Goal: Transaction & Acquisition: Book appointment/travel/reservation

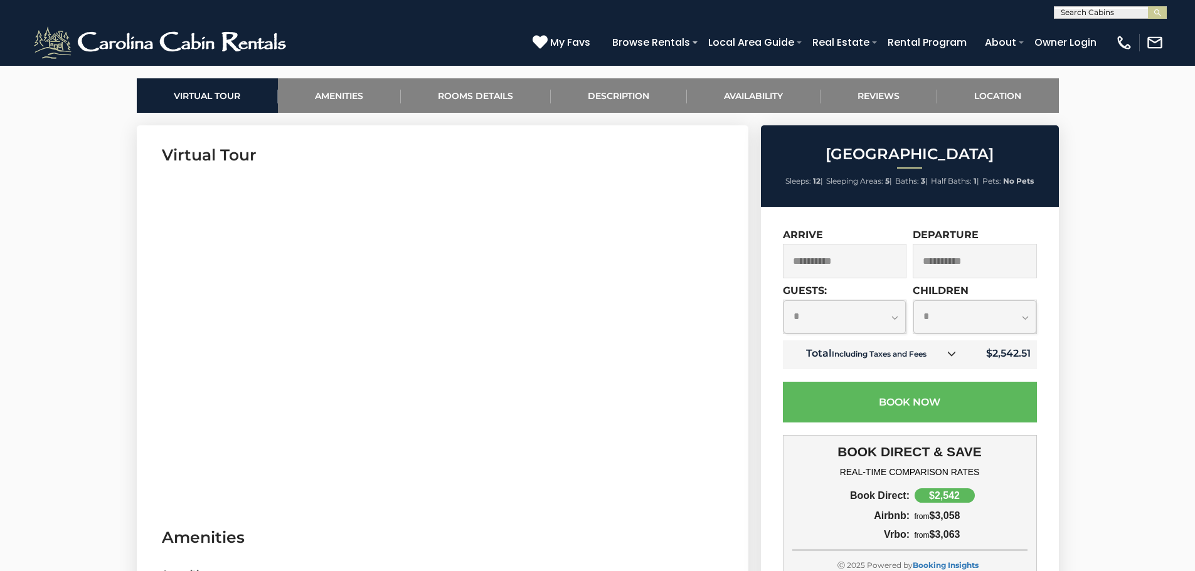
scroll to position [564, 0]
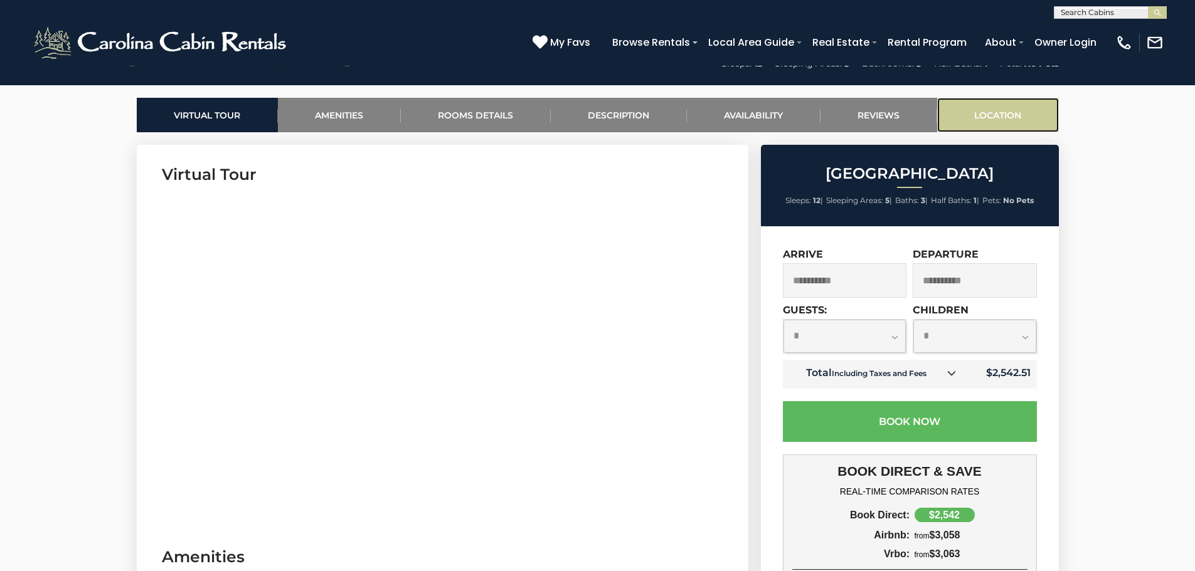
click at [987, 117] on link "Location" at bounding box center [998, 115] width 122 height 34
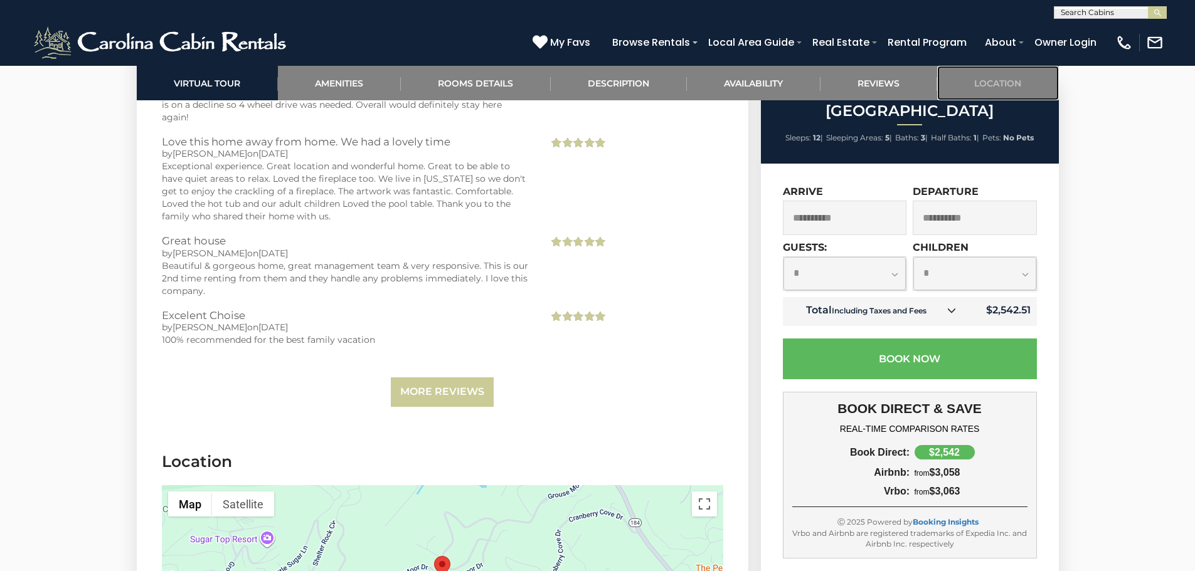
scroll to position [3437, 0]
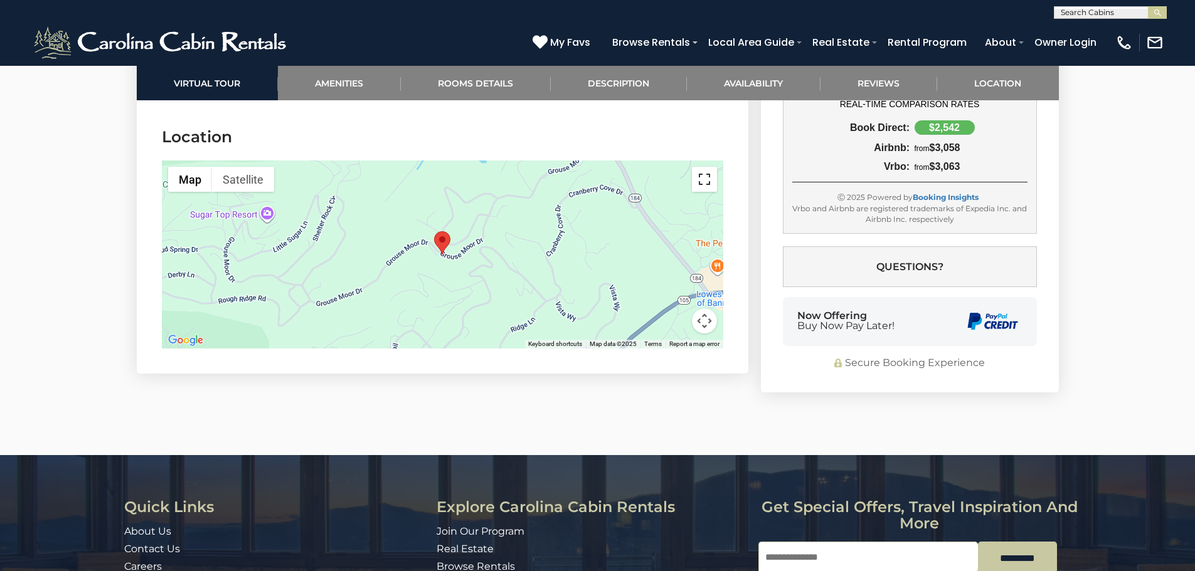
click at [709, 167] on button "Toggle fullscreen view" at bounding box center [704, 179] width 25 height 25
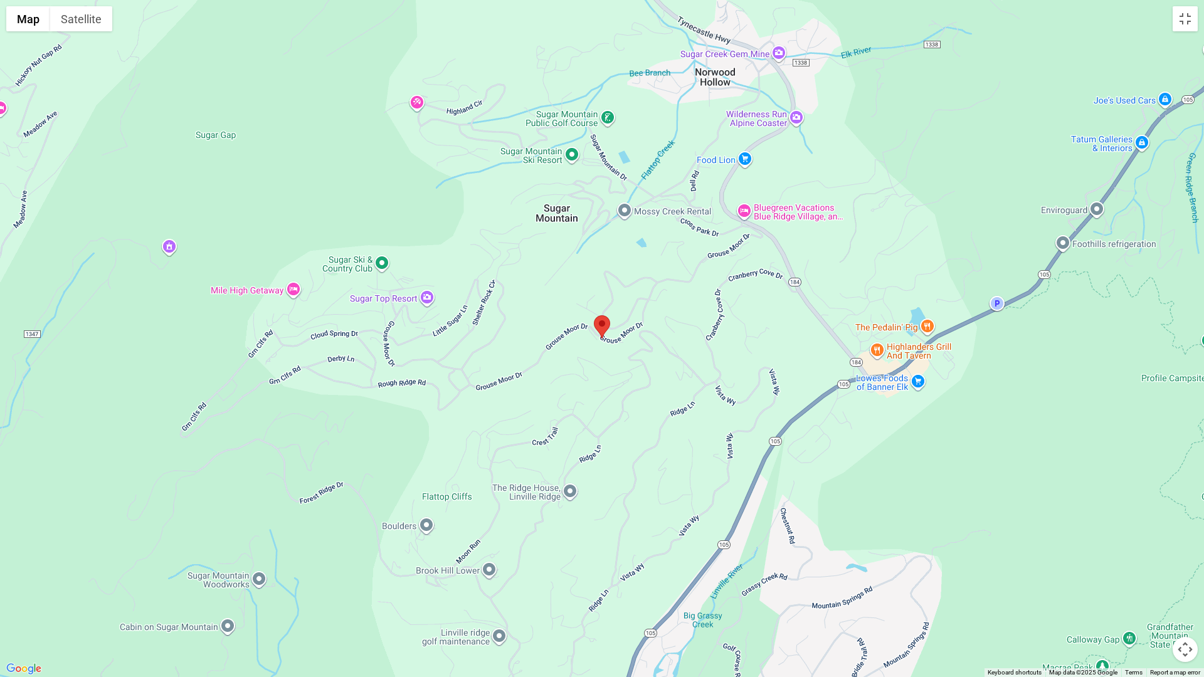
click at [594, 315] on area "Grouse Moor Lodge" at bounding box center [594, 315] width 0 height 0
click at [1113, 497] on div at bounding box center [602, 338] width 1204 height 677
click at [1080, 541] on div at bounding box center [602, 338] width 1204 height 677
click at [1185, 571] on button "Map camera controls" at bounding box center [1185, 649] width 25 height 25
click at [1156, 571] on button "Zoom in" at bounding box center [1154, 587] width 25 height 25
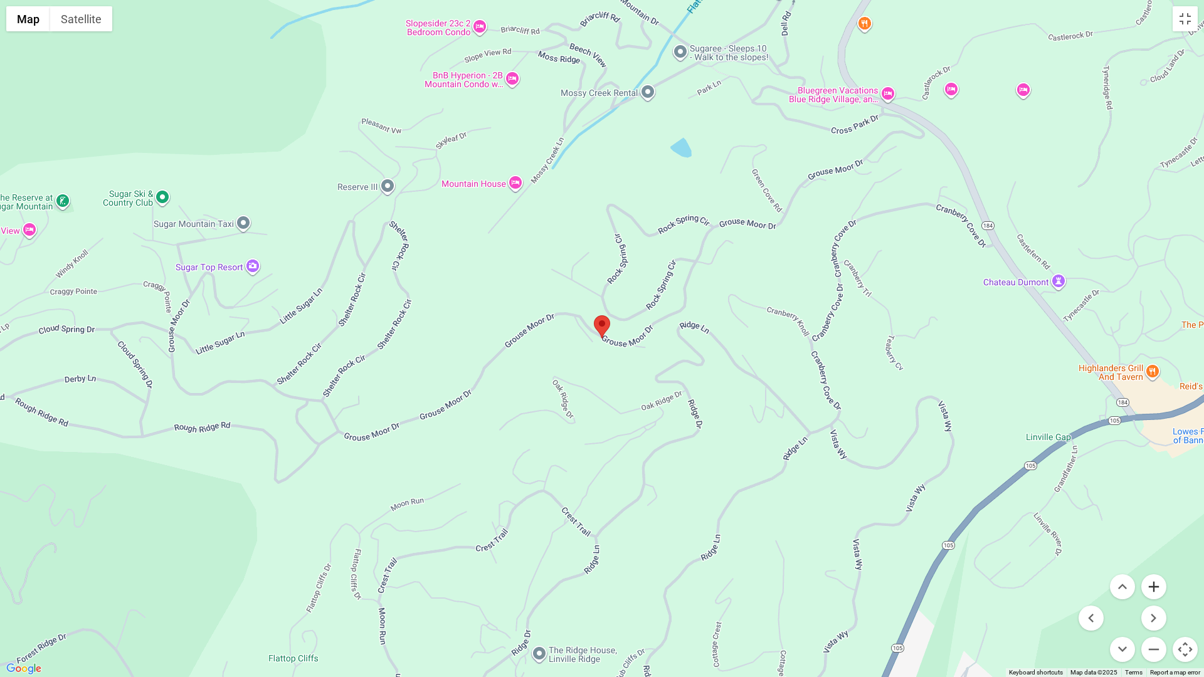
click at [1156, 571] on button "Zoom in" at bounding box center [1154, 587] width 25 height 25
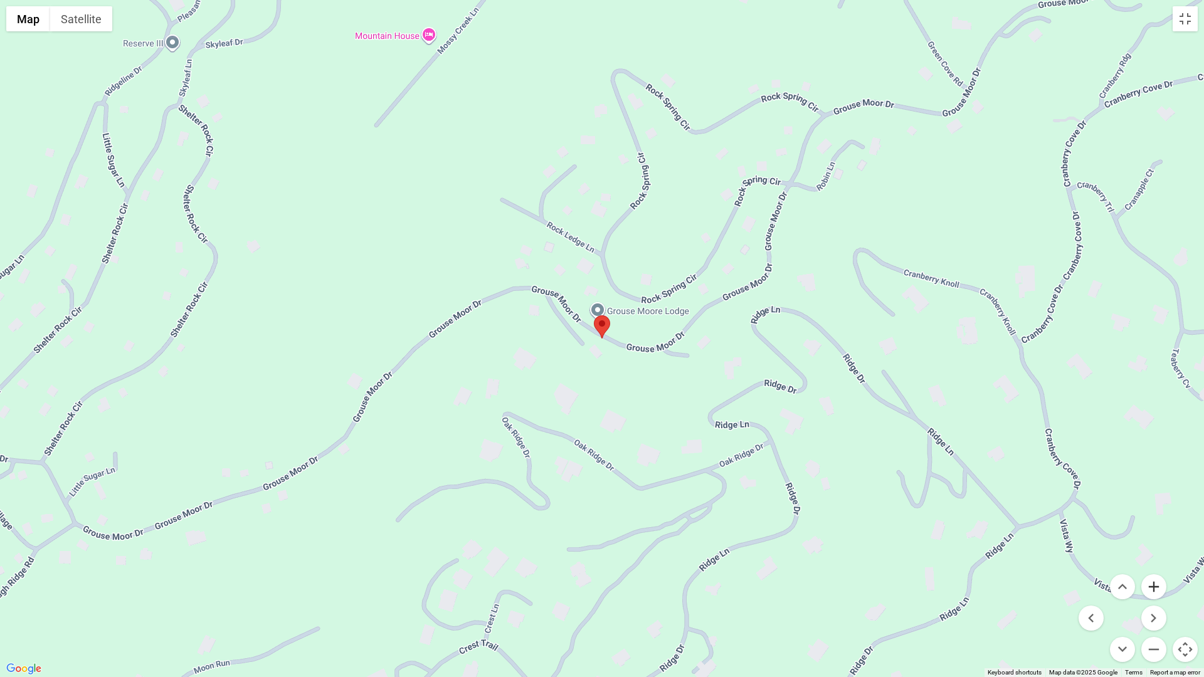
click at [1156, 571] on button "Zoom in" at bounding box center [1154, 587] width 25 height 25
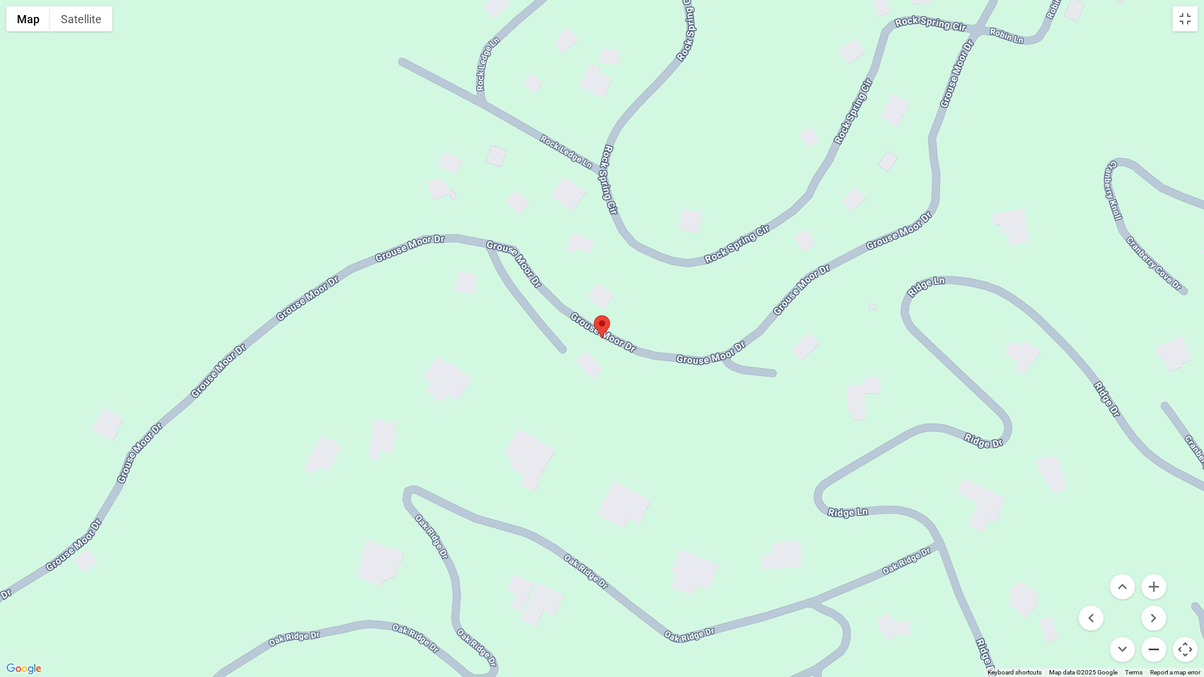
click at [1161, 571] on button "Zoom out" at bounding box center [1154, 649] width 25 height 25
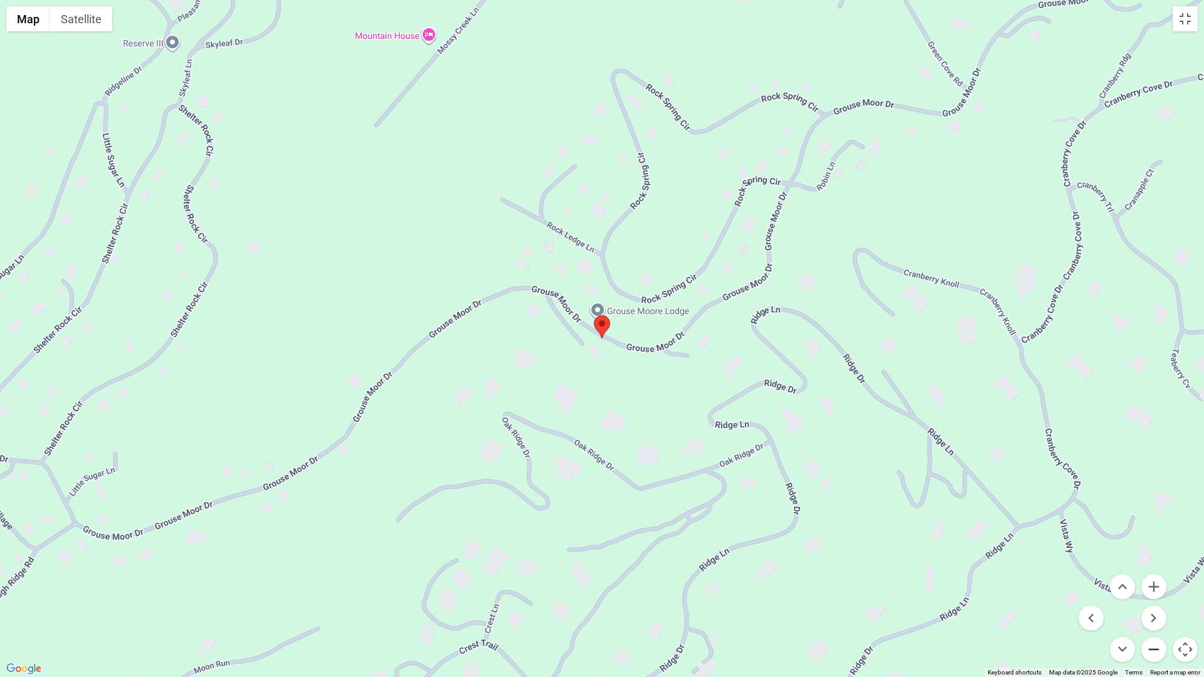
click at [1161, 571] on button "Zoom out" at bounding box center [1154, 649] width 25 height 25
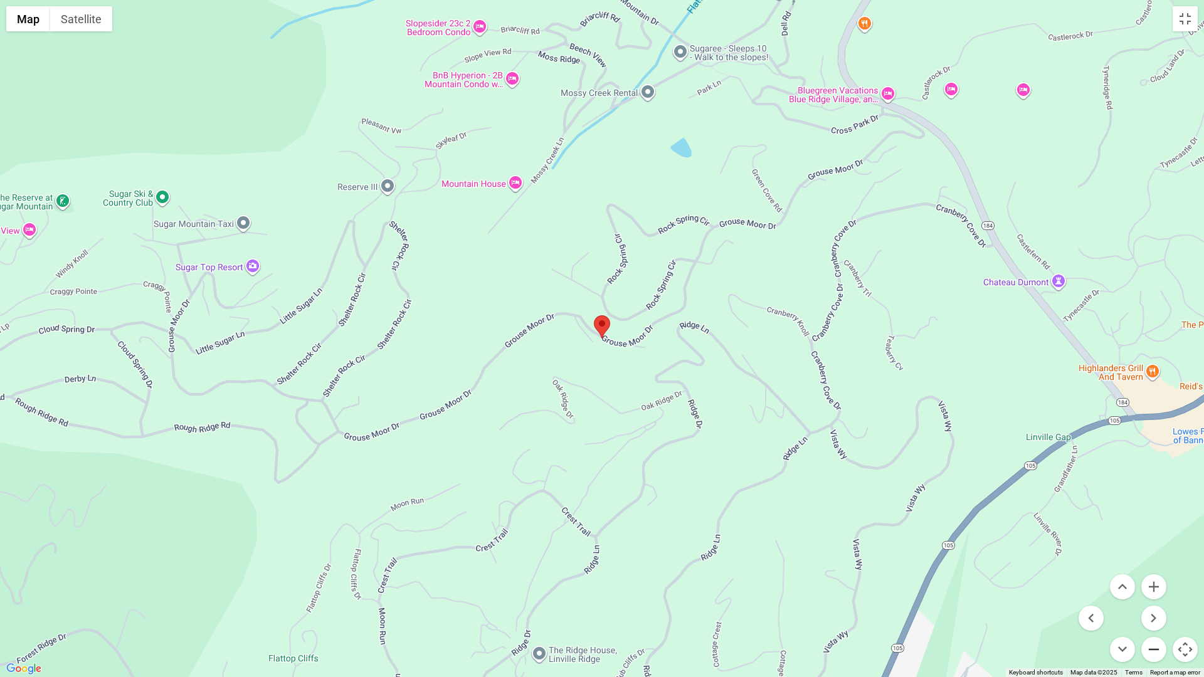
click at [1161, 571] on button "Zoom out" at bounding box center [1154, 649] width 25 height 25
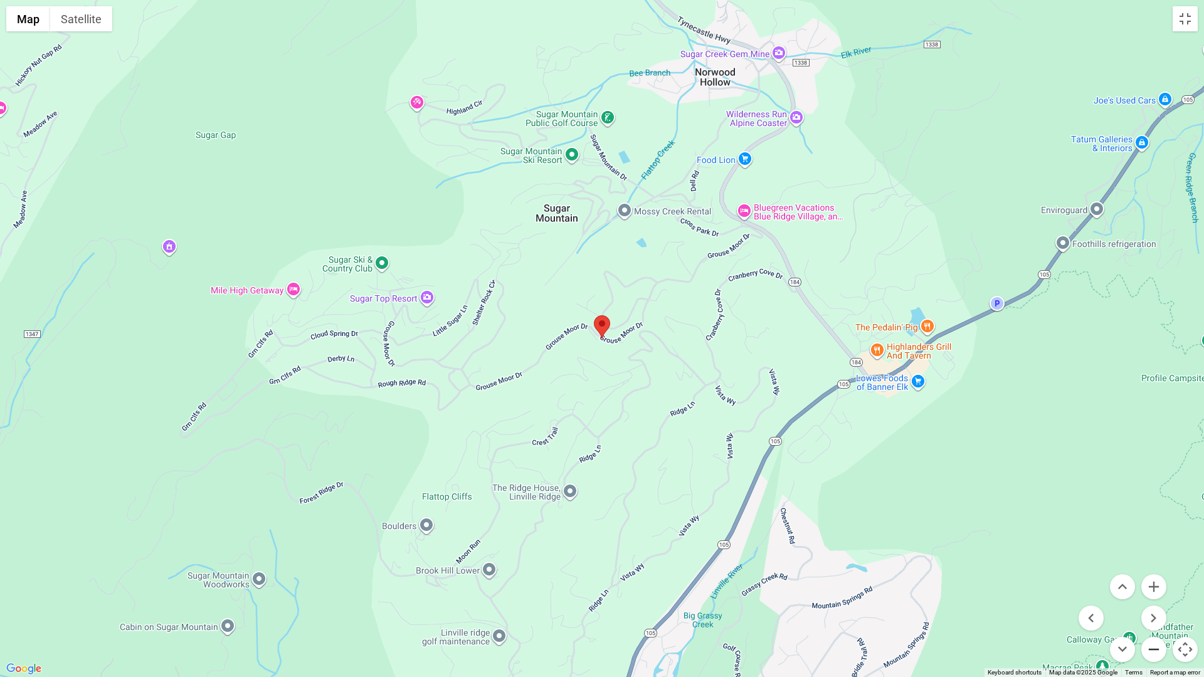
click at [1161, 571] on button "Zoom out" at bounding box center [1154, 649] width 25 height 25
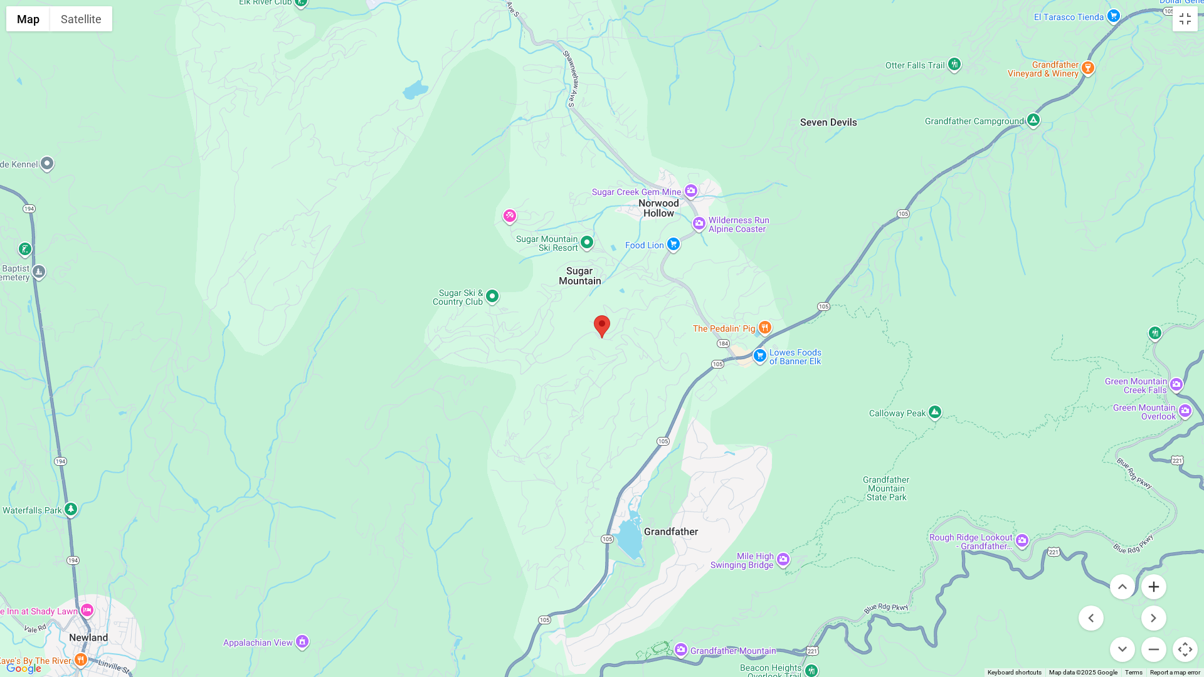
click at [1150, 571] on button "Zoom in" at bounding box center [1154, 587] width 25 height 25
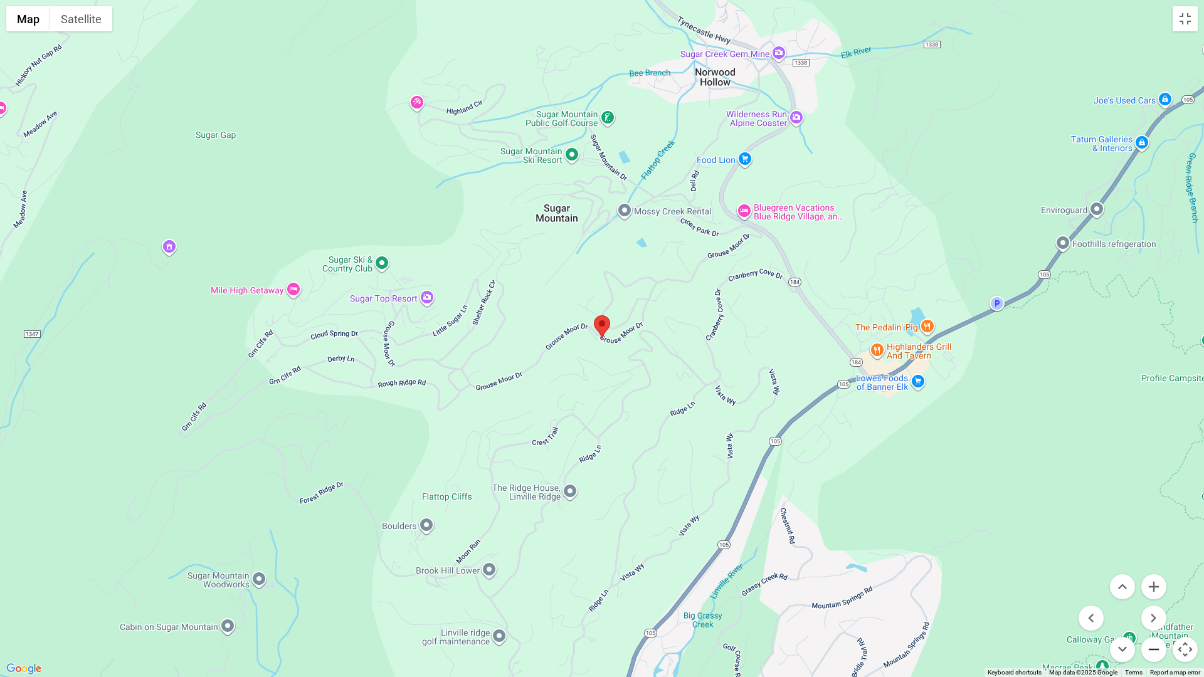
click at [1155, 571] on button "Zoom out" at bounding box center [1154, 649] width 25 height 25
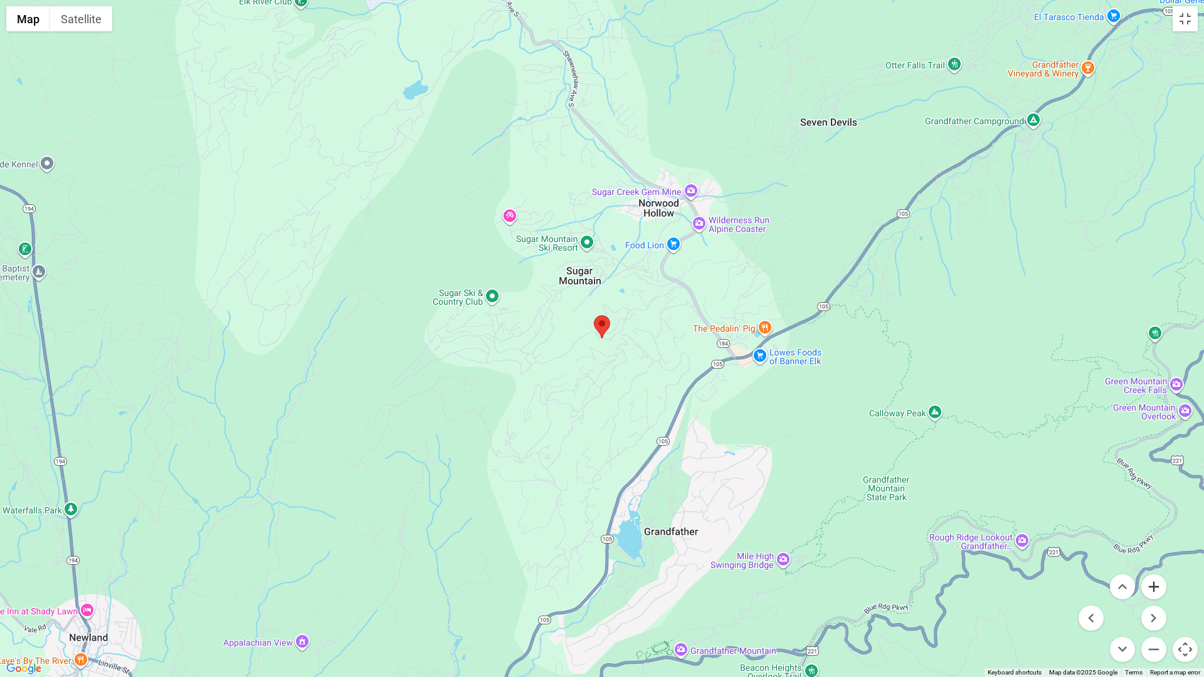
click at [1147, 571] on button "Zoom in" at bounding box center [1154, 587] width 25 height 25
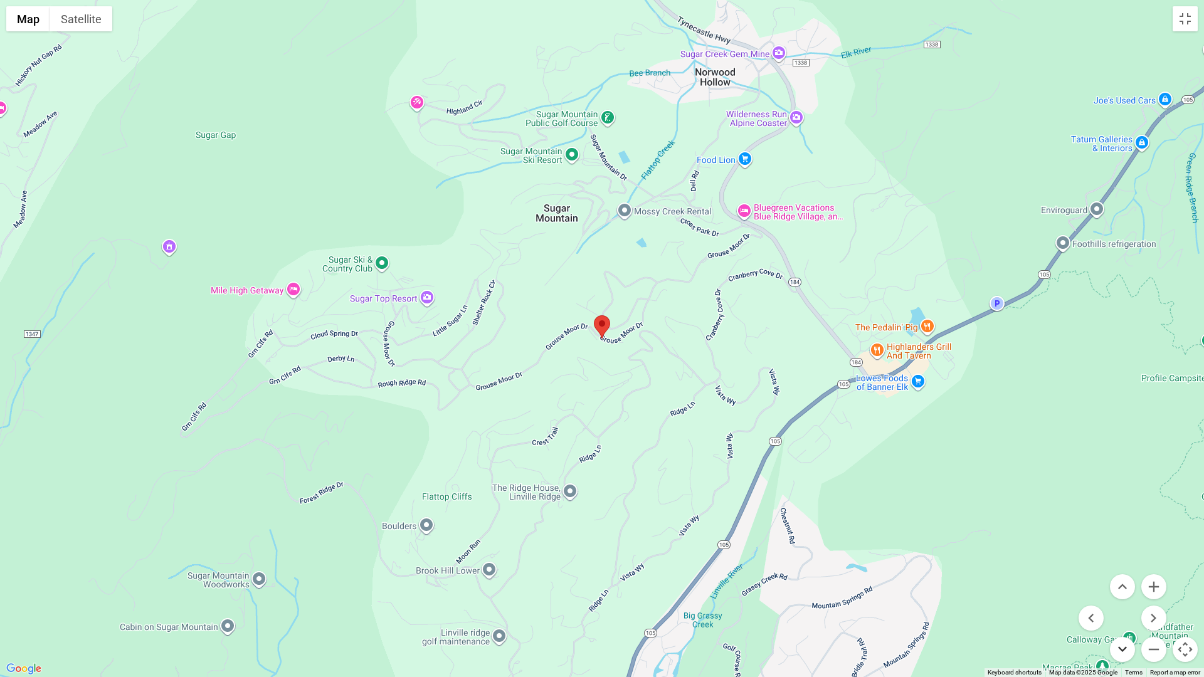
click at [1118, 571] on button "Move down" at bounding box center [1122, 649] width 25 height 25
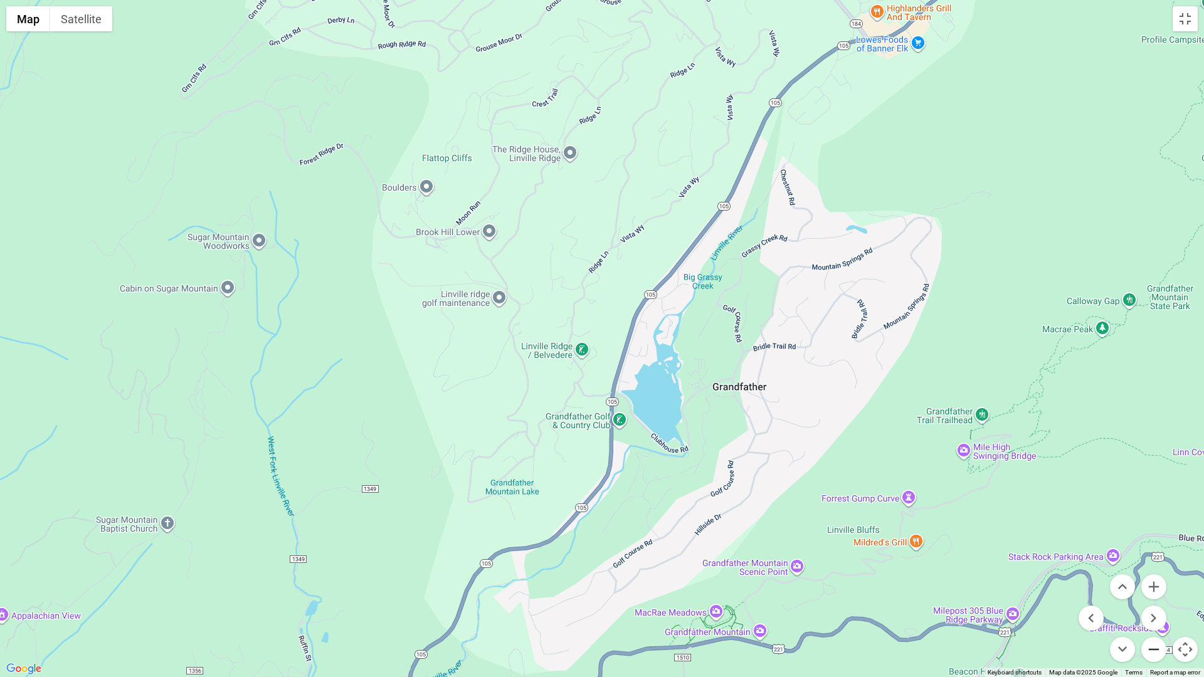
click at [1154, 571] on button "Zoom out" at bounding box center [1154, 649] width 25 height 25
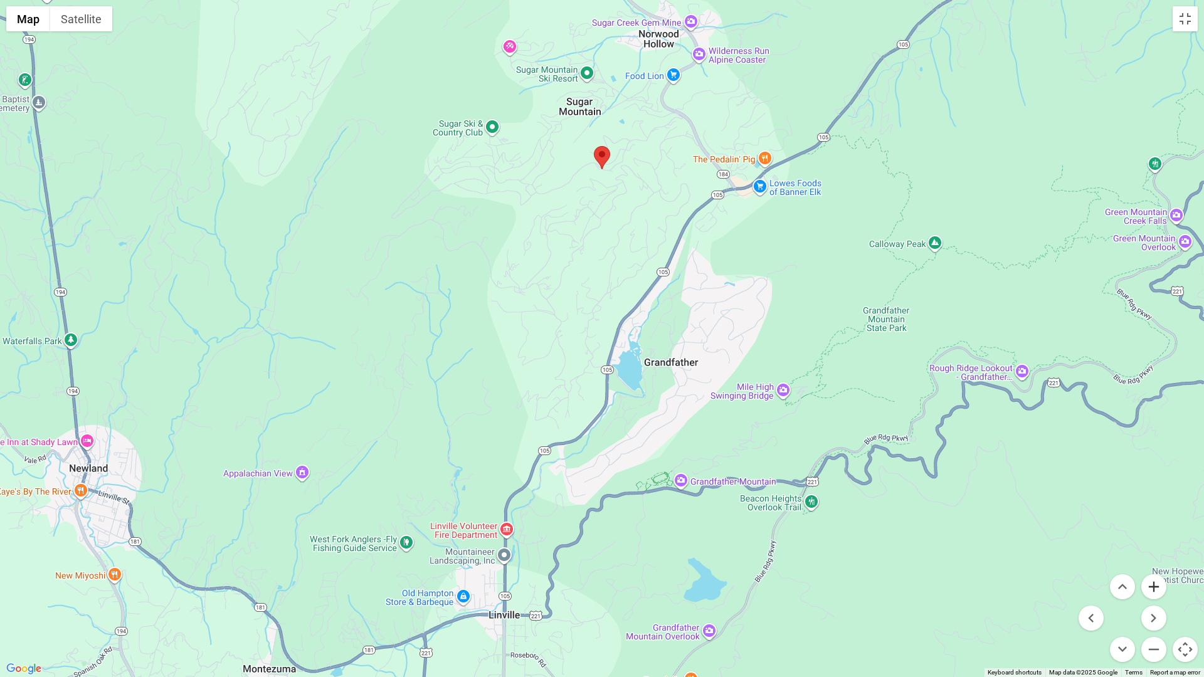
click at [1152, 571] on button "Zoom in" at bounding box center [1154, 587] width 25 height 25
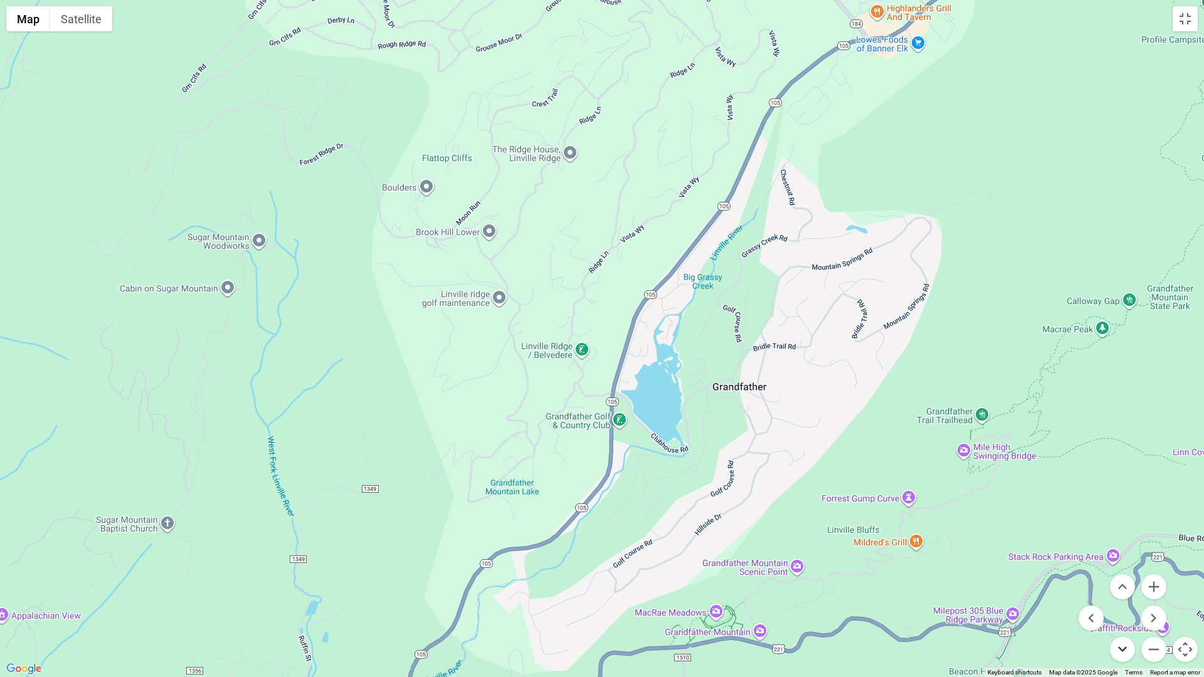
click at [1116, 571] on button "Move down" at bounding box center [1122, 649] width 25 height 25
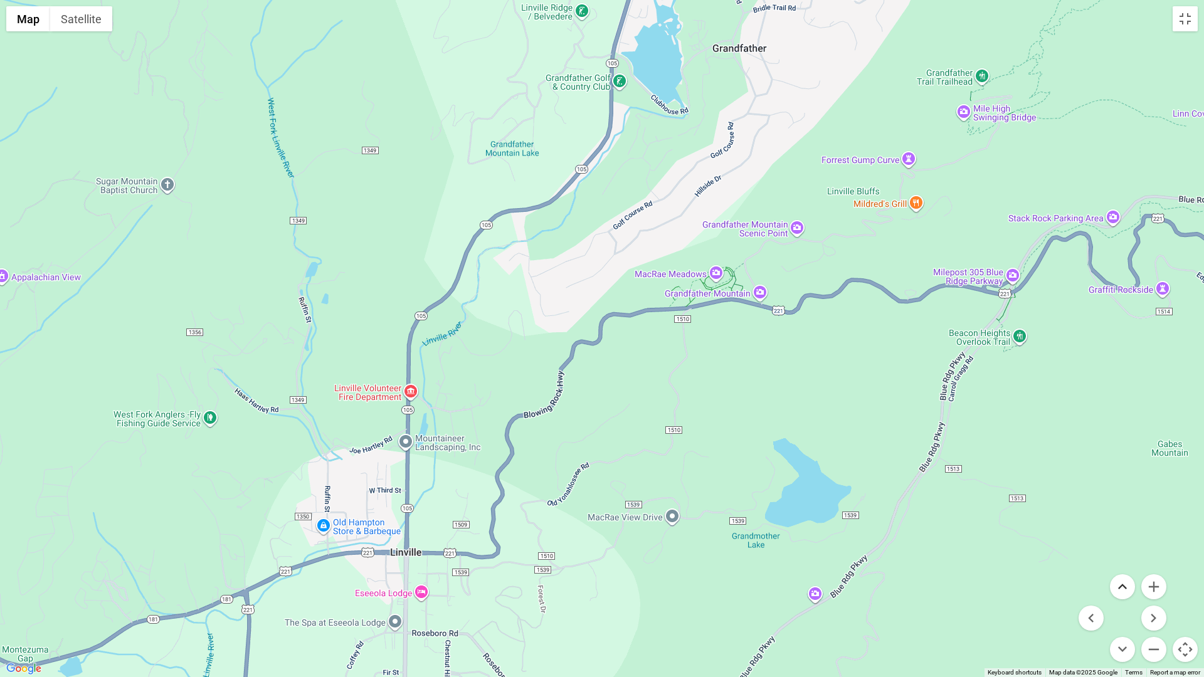
click at [1118, 571] on button "Move up" at bounding box center [1122, 587] width 25 height 25
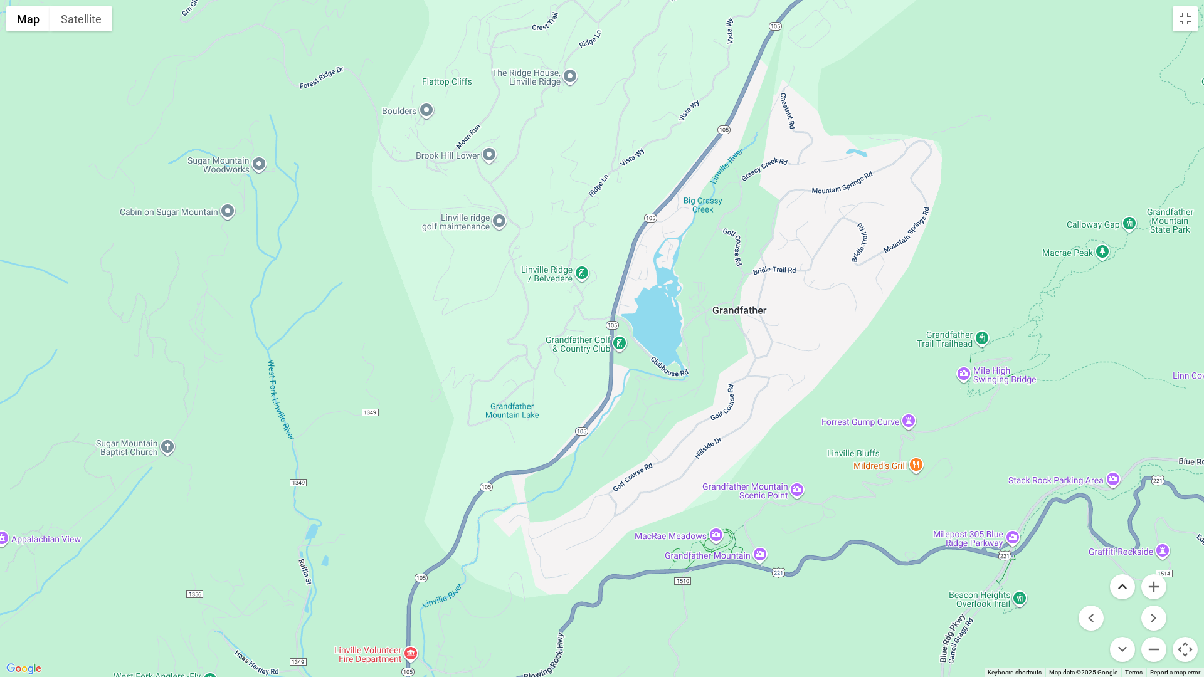
click at [1118, 571] on button "Move up" at bounding box center [1122, 587] width 25 height 25
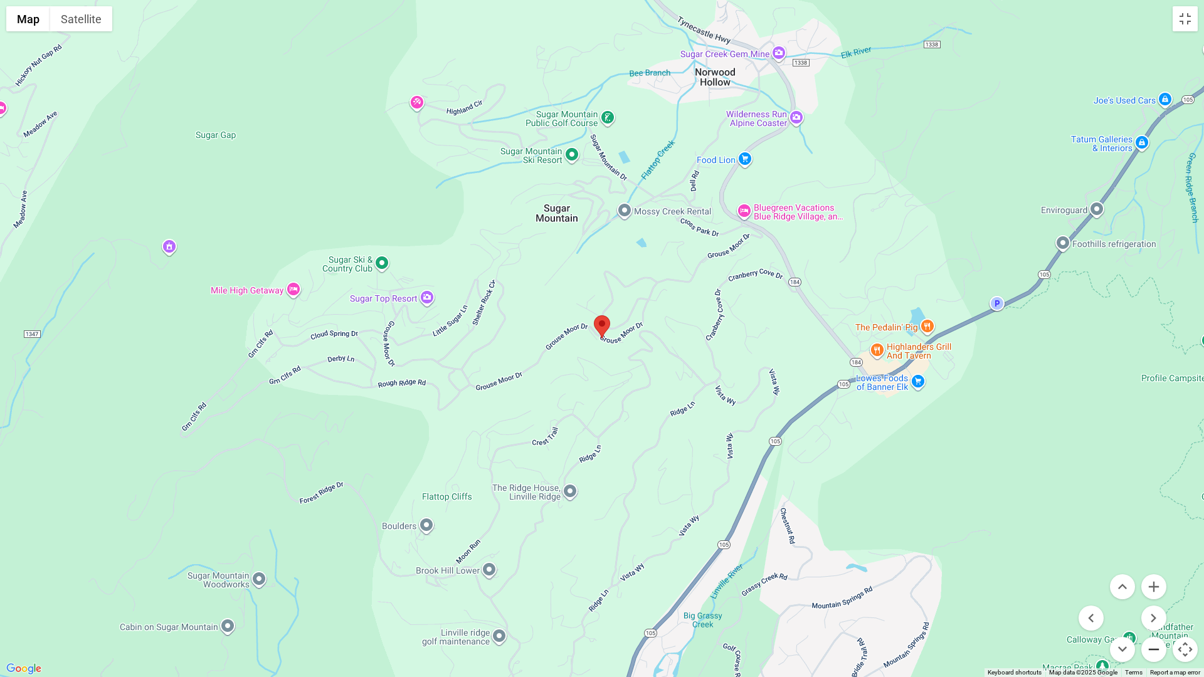
click at [1158, 571] on button "Zoom out" at bounding box center [1154, 649] width 25 height 25
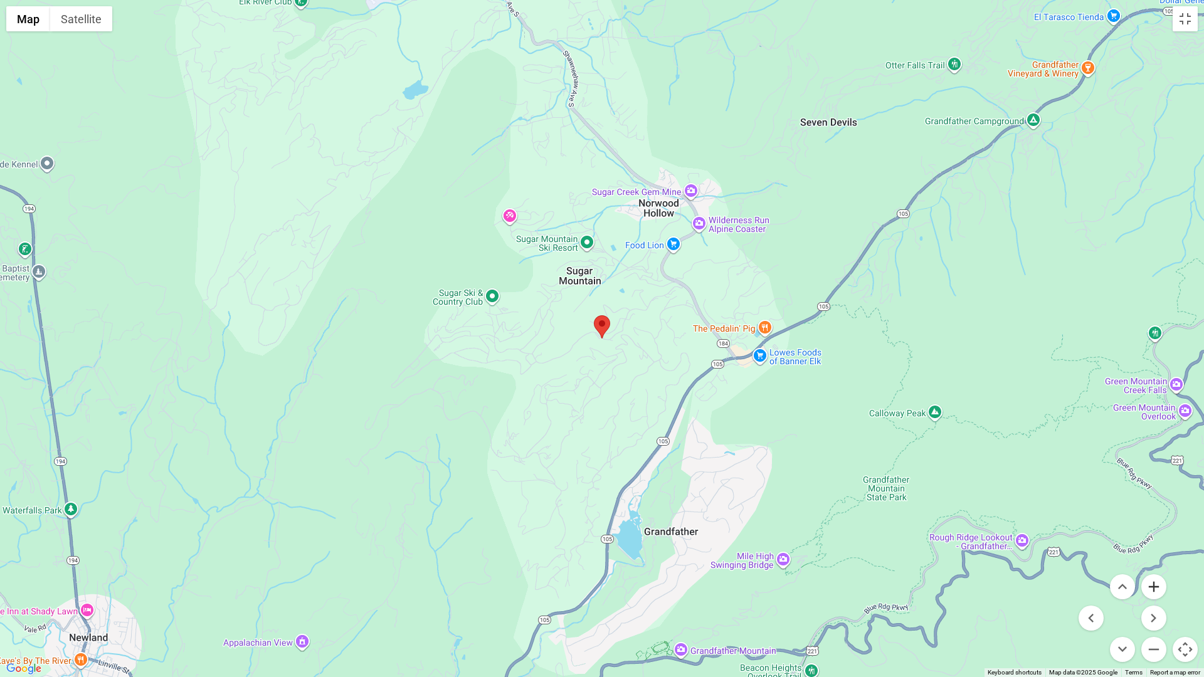
click at [1157, 571] on button "Zoom in" at bounding box center [1154, 587] width 25 height 25
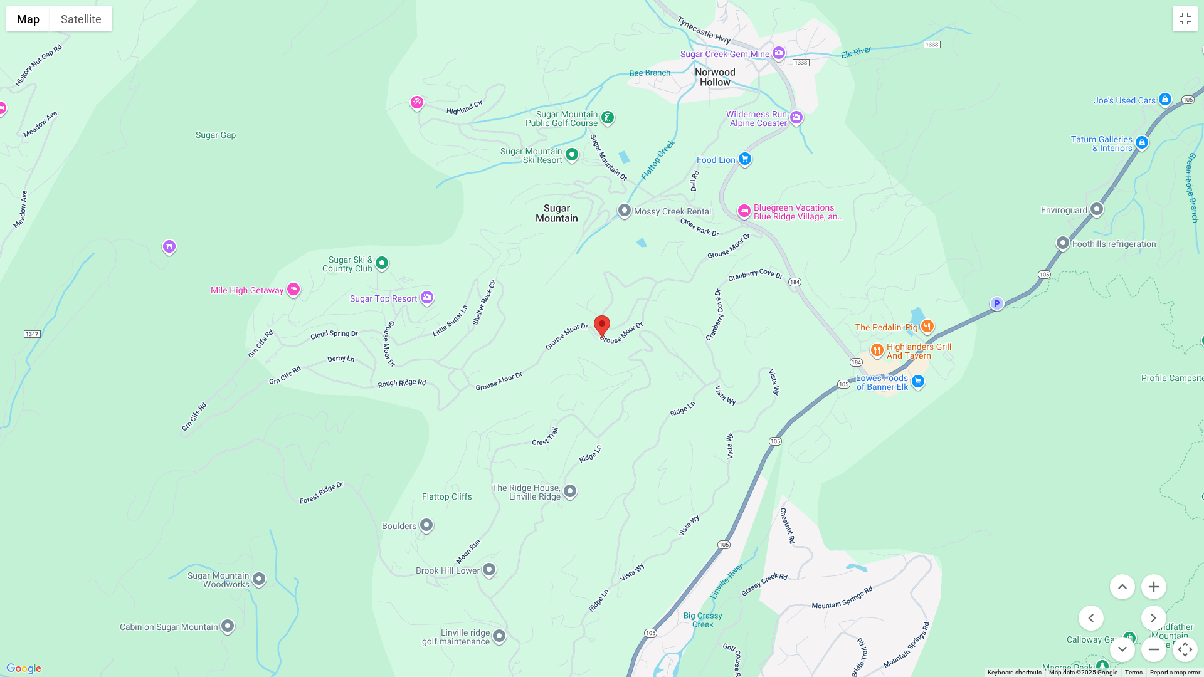
click at [913, 448] on div at bounding box center [602, 338] width 1204 height 677
click at [1154, 571] on button "Zoom out" at bounding box center [1154, 649] width 25 height 25
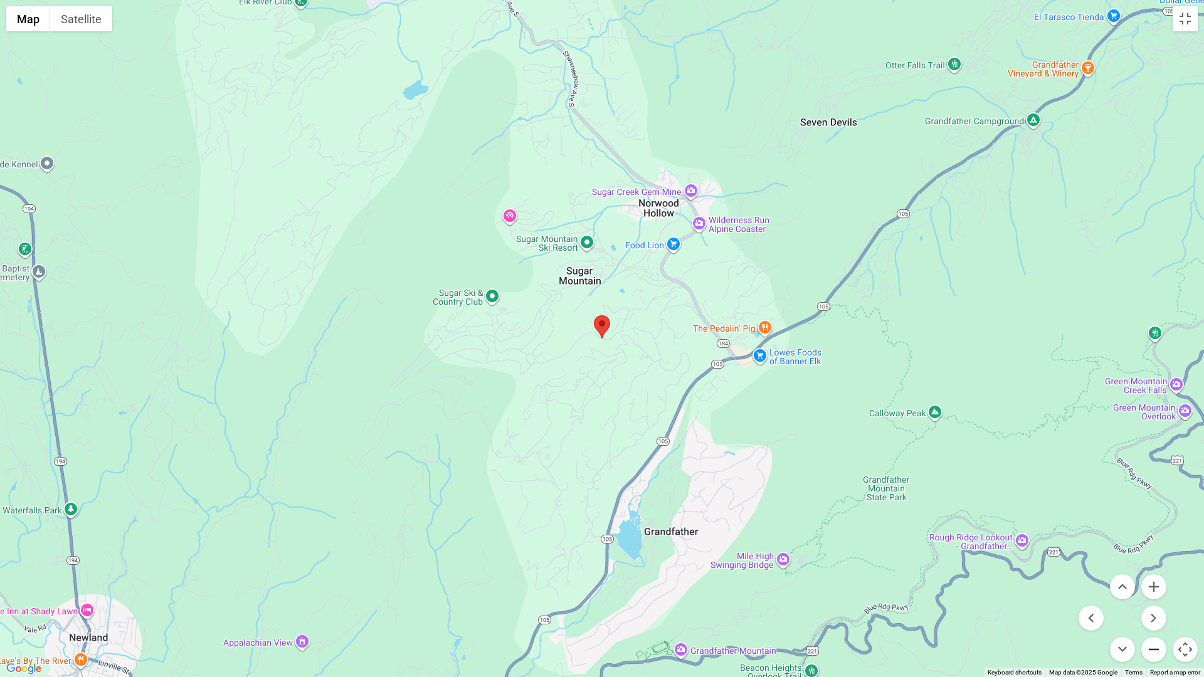
click at [1154, 571] on button "Zoom out" at bounding box center [1154, 649] width 25 height 25
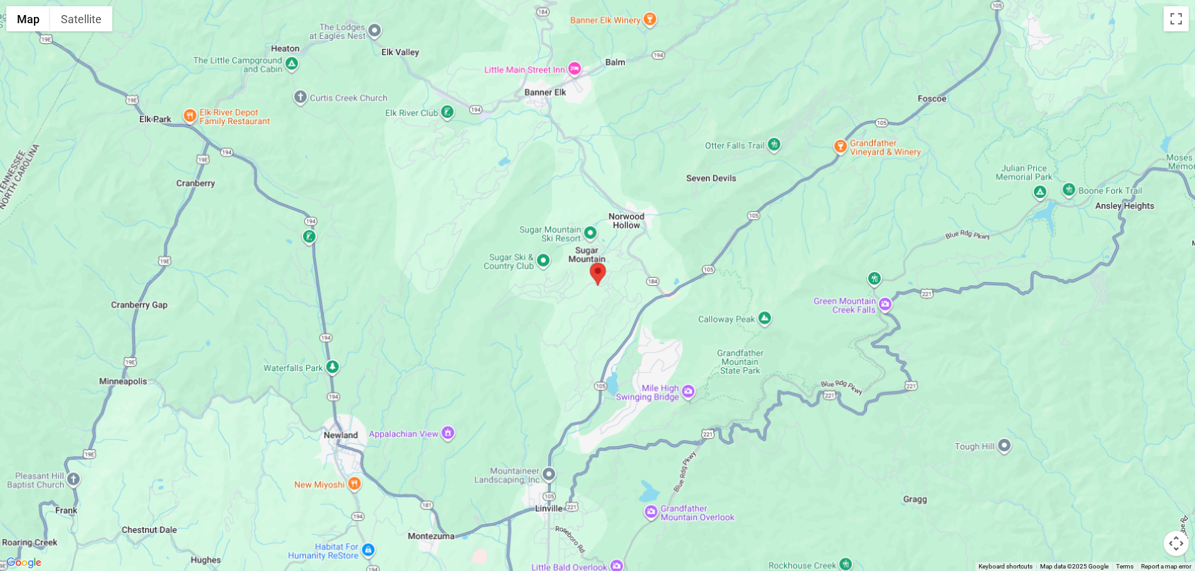
scroll to position [690, 0]
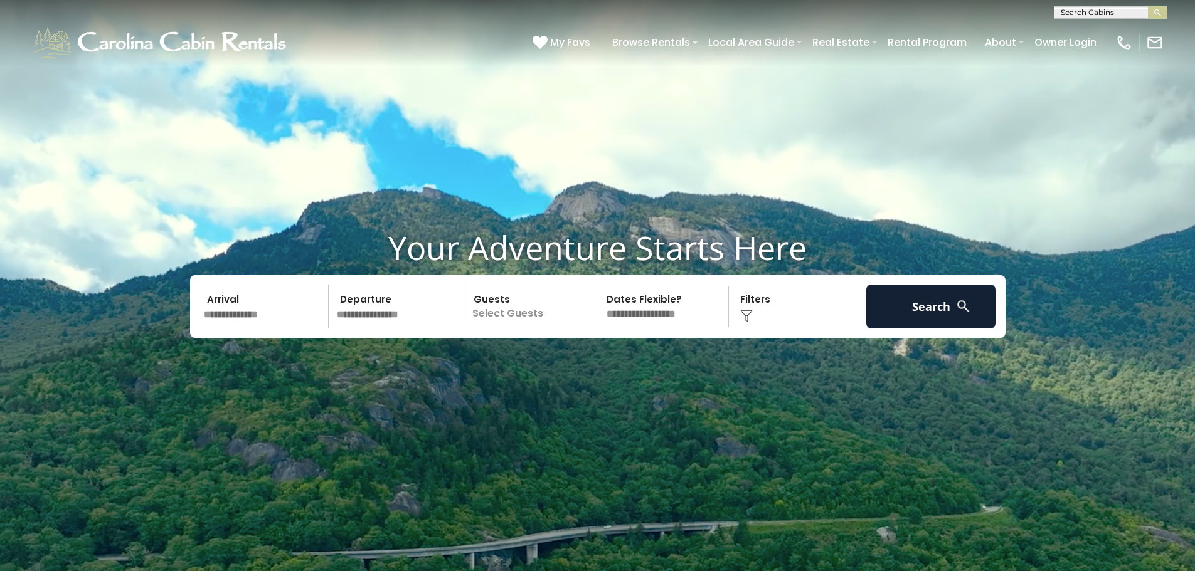
click at [236, 317] on input "text" at bounding box center [264, 307] width 130 height 44
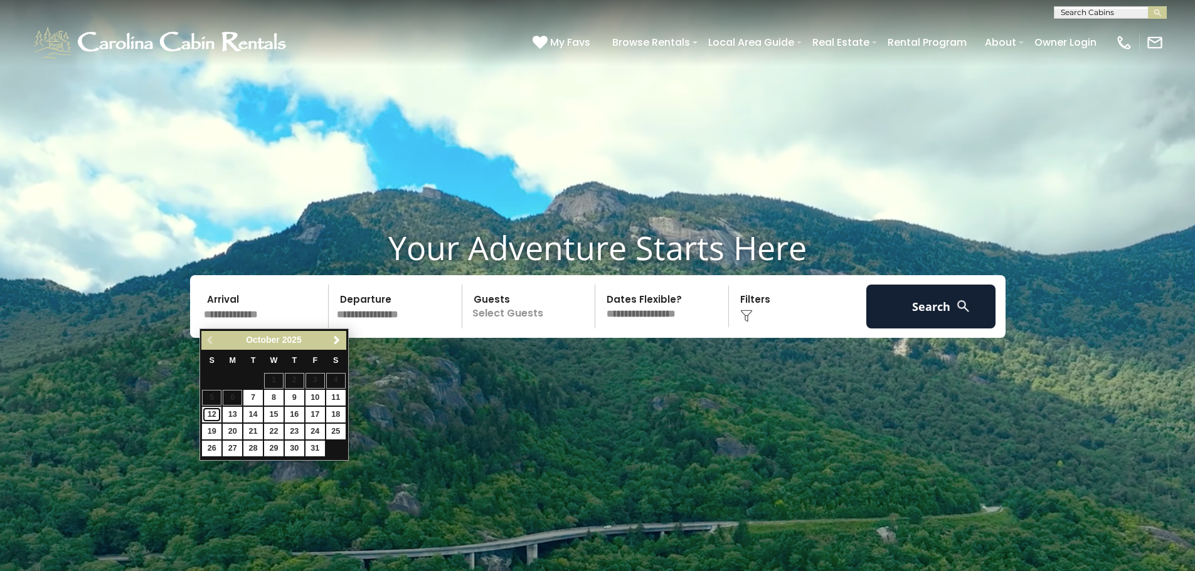
click at [210, 413] on link "12" at bounding box center [211, 415] width 19 height 16
type input "********"
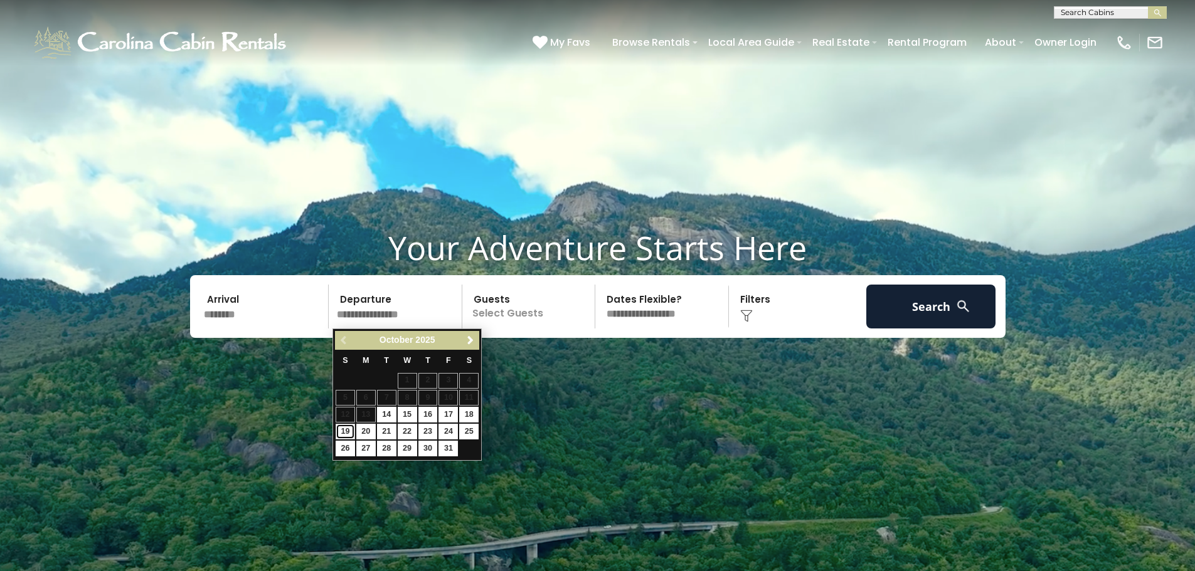
click at [343, 432] on link "19" at bounding box center [345, 432] width 19 height 16
type input "********"
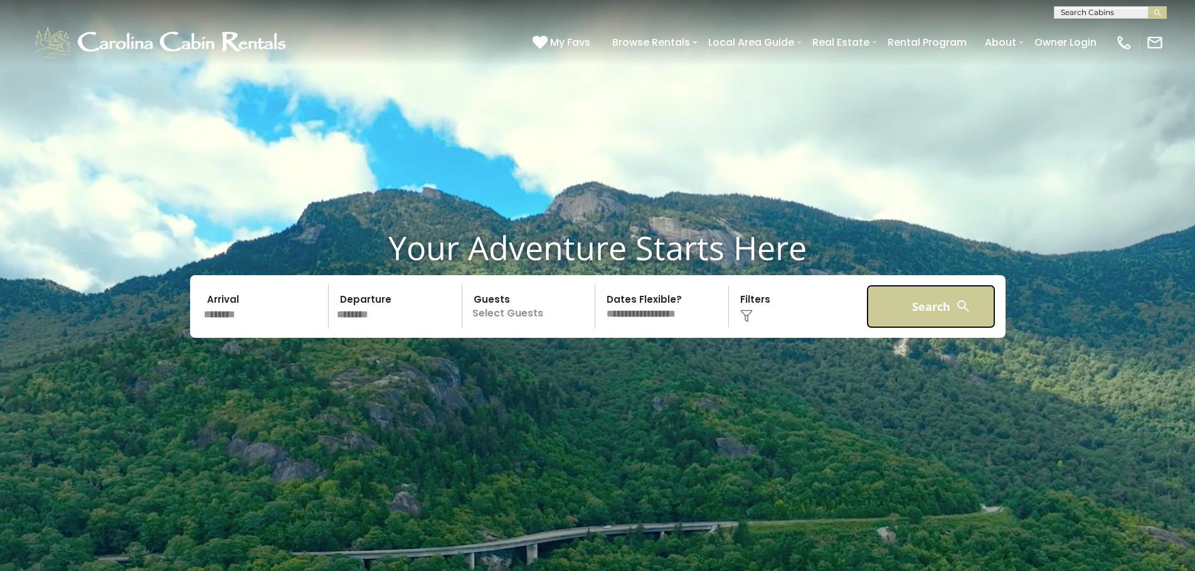
click at [930, 303] on button "Search" at bounding box center [931, 307] width 130 height 44
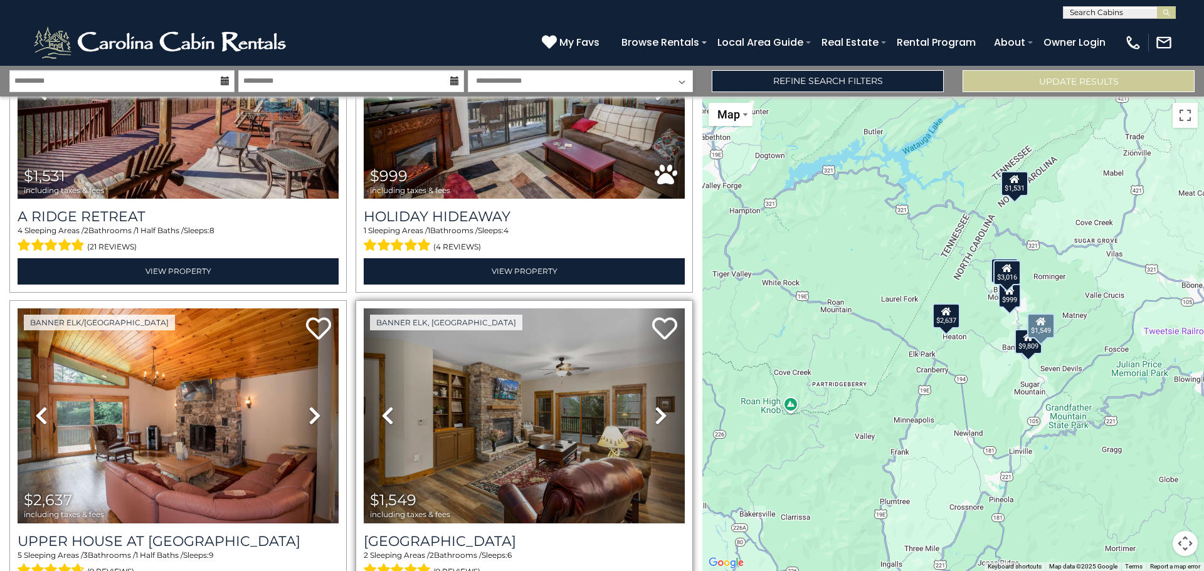
scroll to position [461, 0]
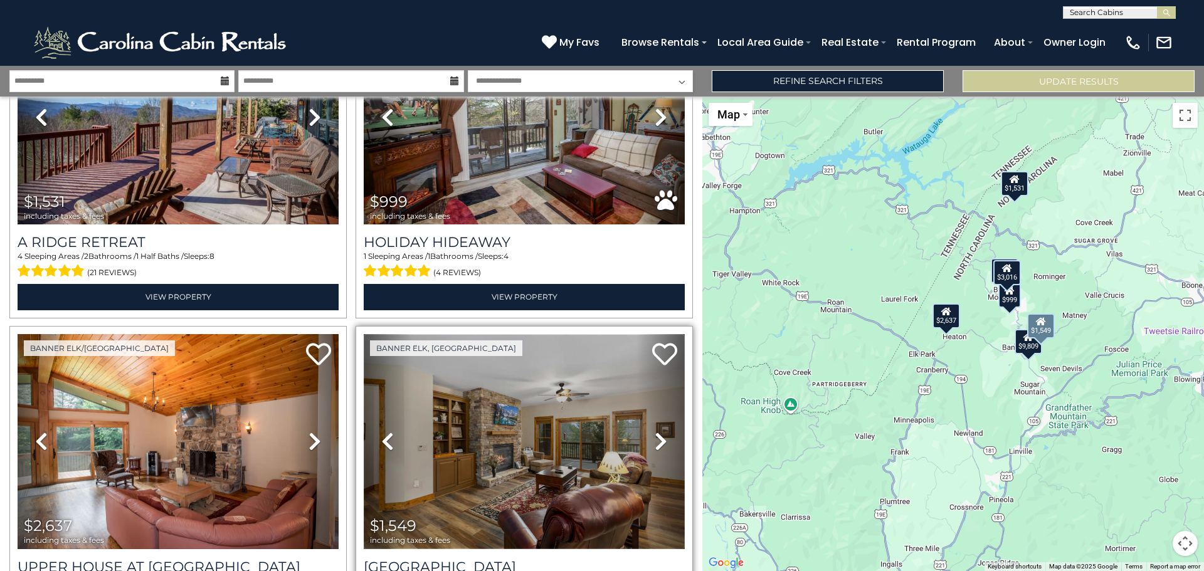
click at [510, 449] on img at bounding box center [524, 441] width 321 height 215
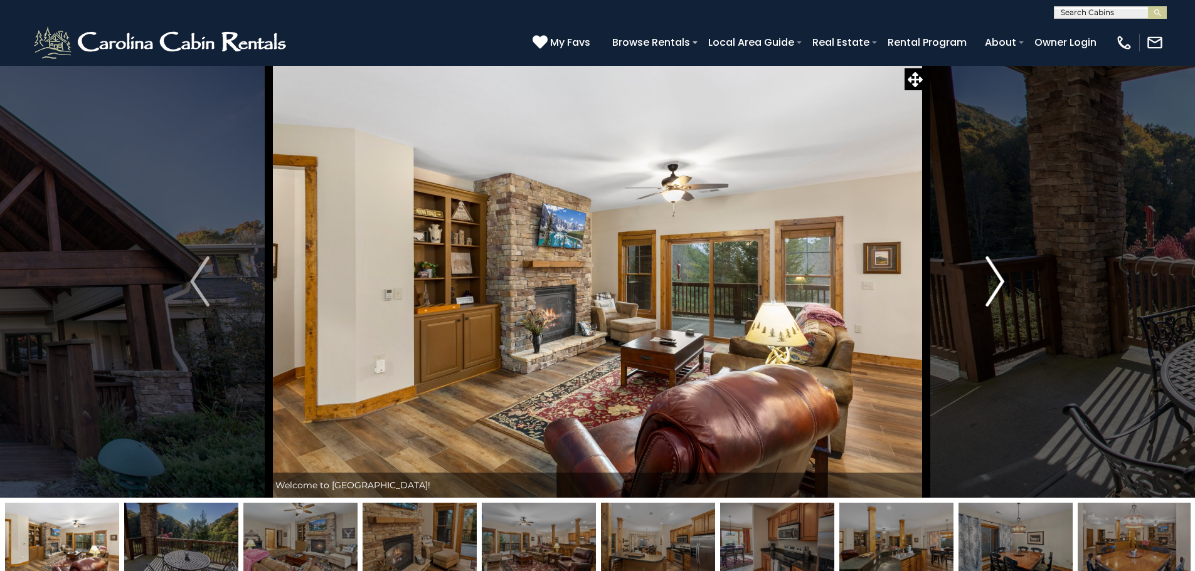
click at [1003, 284] on img "Next" at bounding box center [994, 282] width 19 height 50
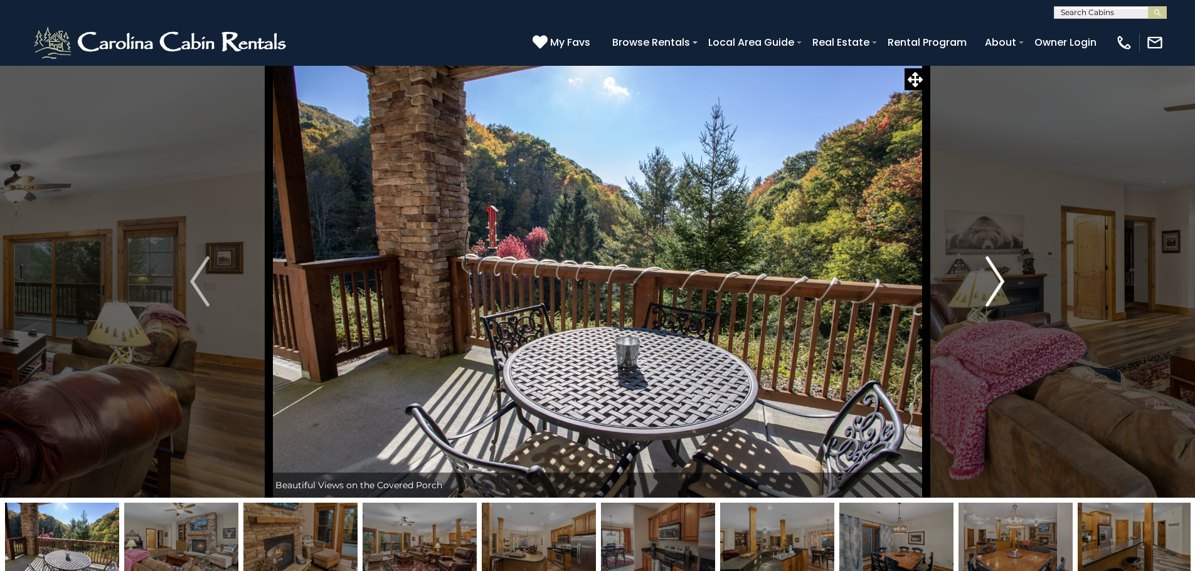
click at [1002, 284] on img "Next" at bounding box center [994, 282] width 19 height 50
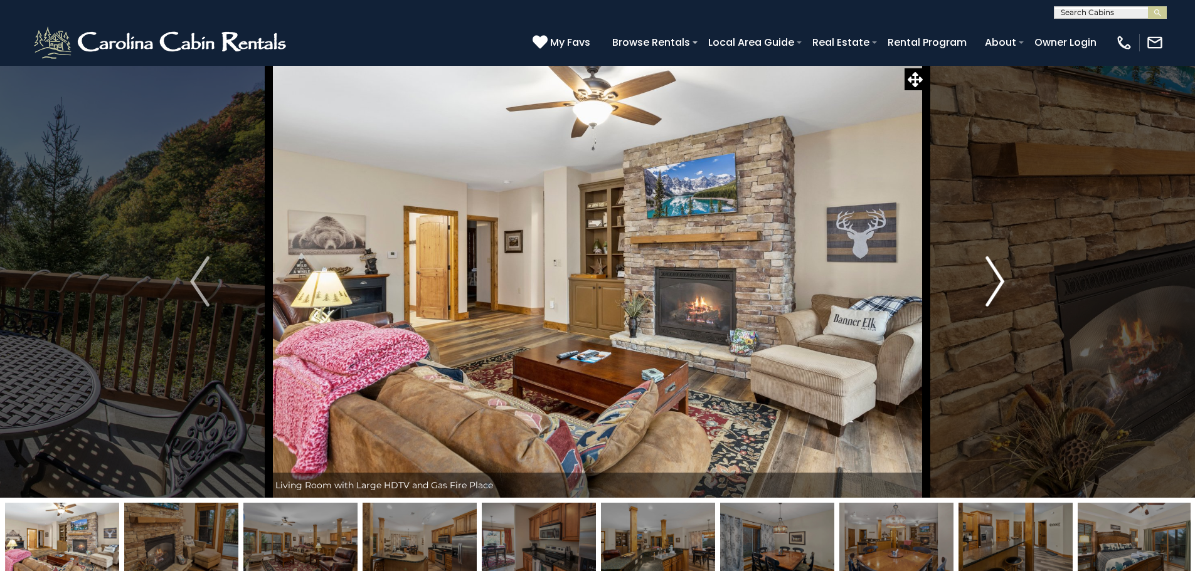
click at [1000, 284] on img "Next" at bounding box center [994, 282] width 19 height 50
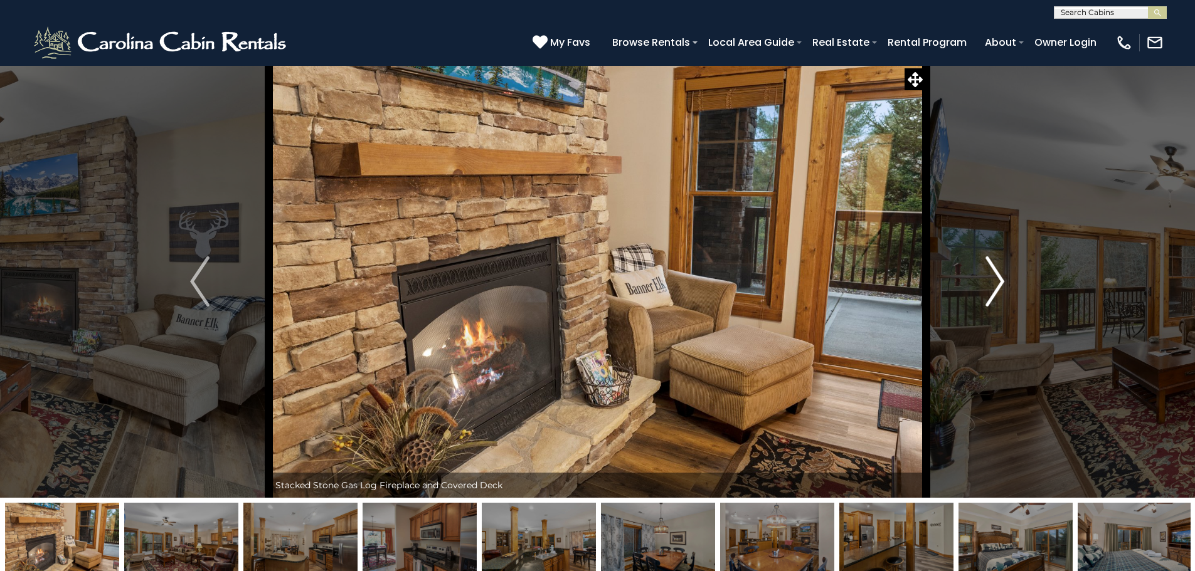
click at [1000, 284] on img "Next" at bounding box center [994, 282] width 19 height 50
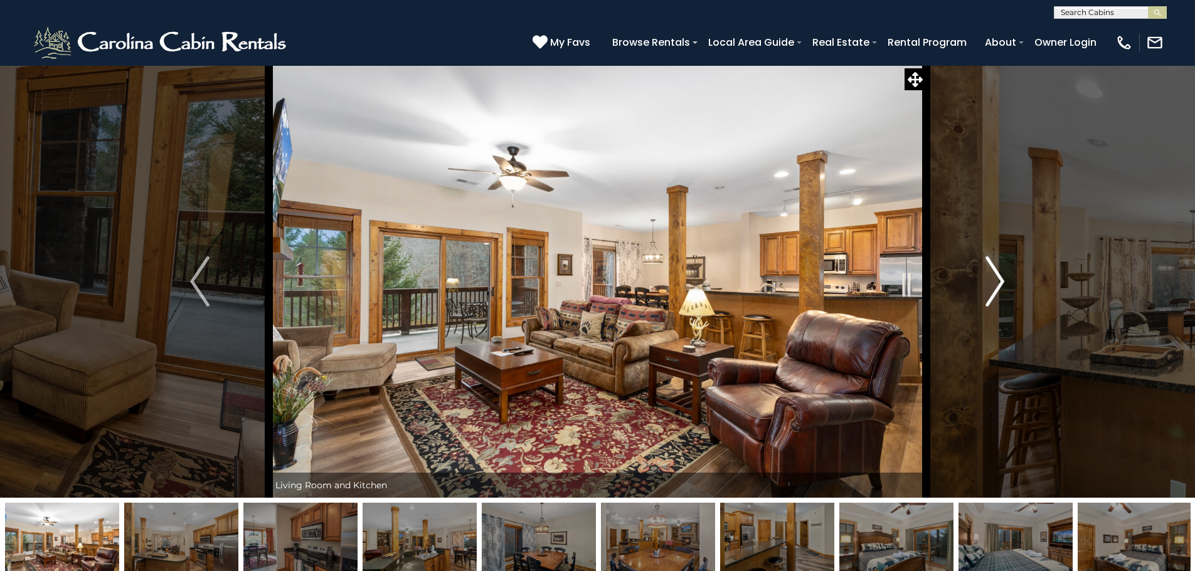
click at [1000, 284] on img "Next" at bounding box center [994, 282] width 19 height 50
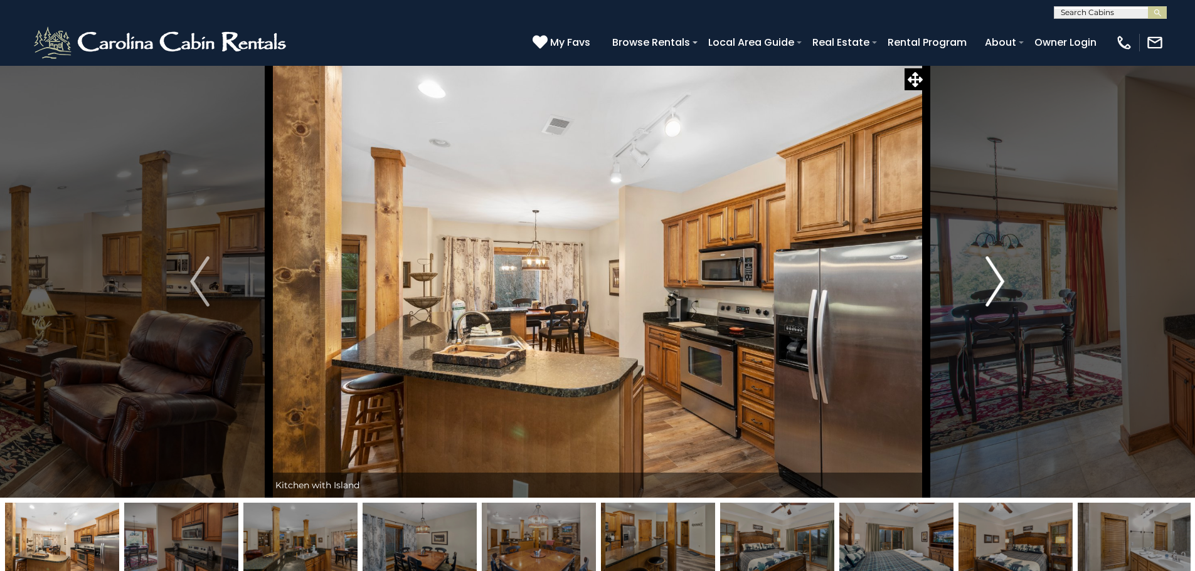
click at [1000, 284] on img "Next" at bounding box center [994, 282] width 19 height 50
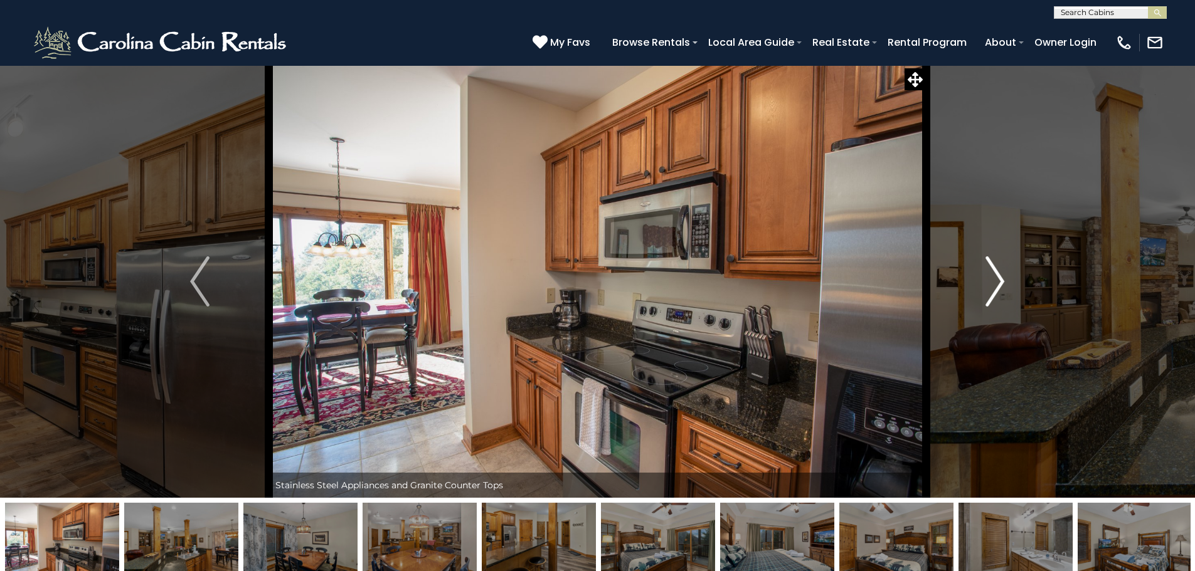
click at [1000, 284] on img "Next" at bounding box center [994, 282] width 19 height 50
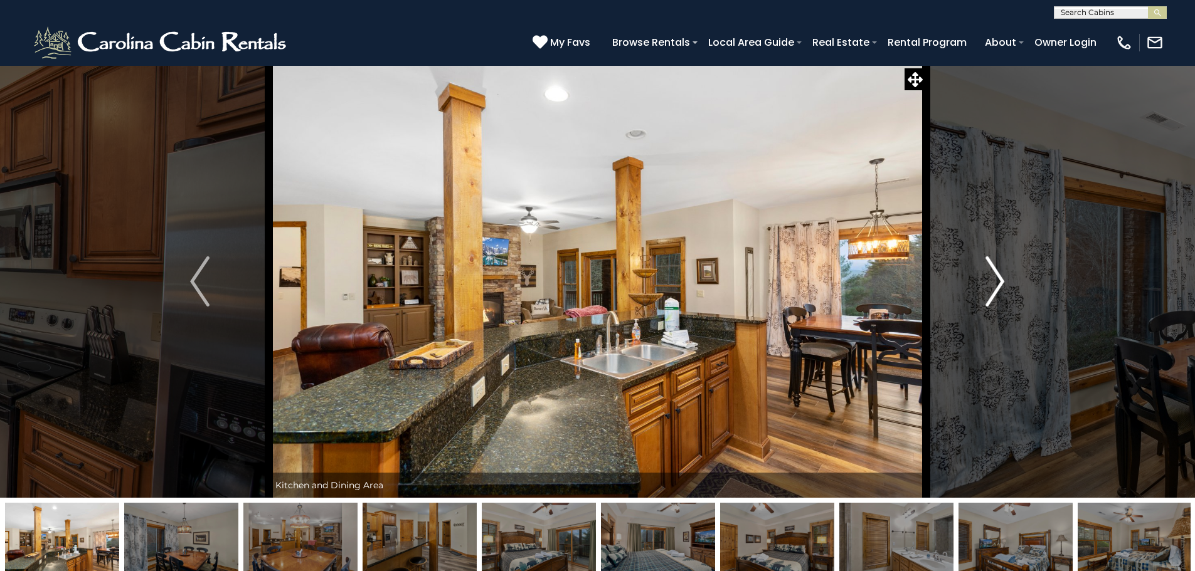
click at [1000, 284] on img "Next" at bounding box center [994, 282] width 19 height 50
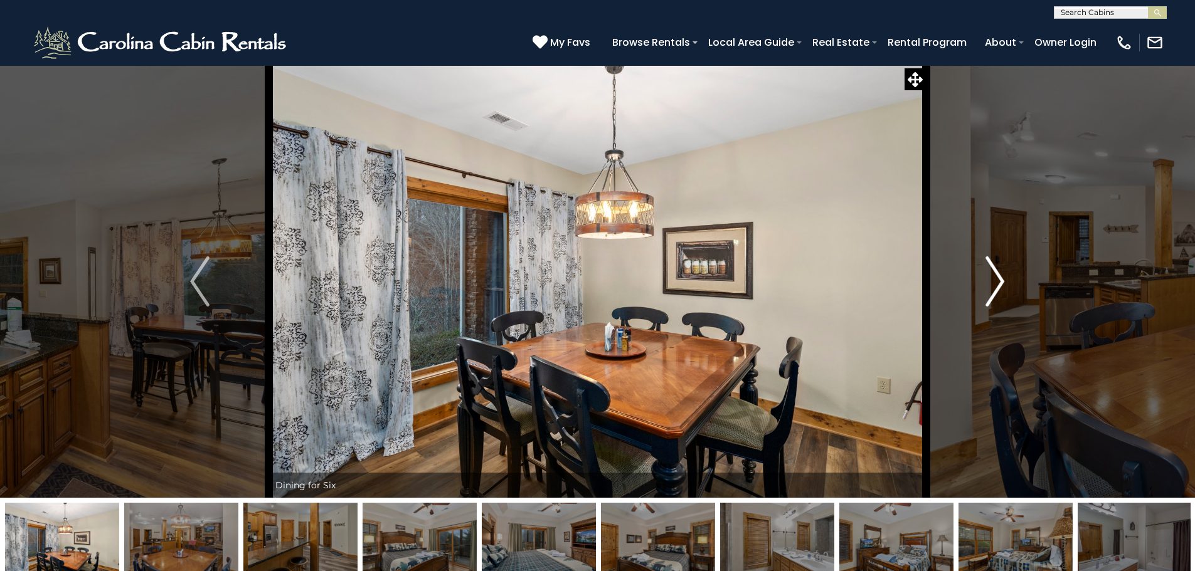
click at [1000, 284] on img "Next" at bounding box center [994, 282] width 19 height 50
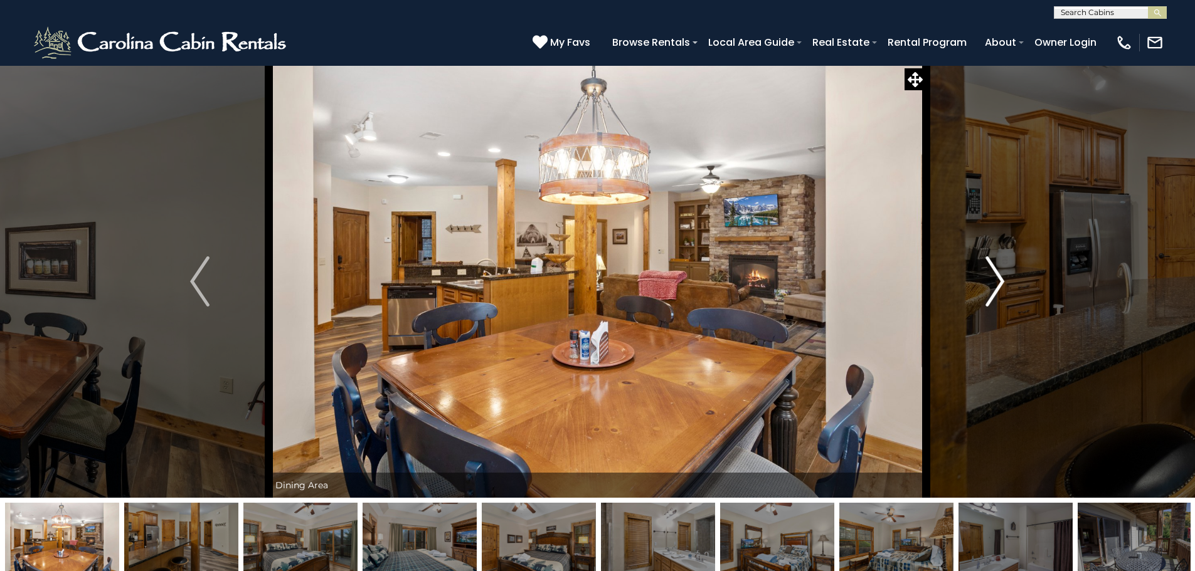
click at [1000, 284] on img "Next" at bounding box center [994, 282] width 19 height 50
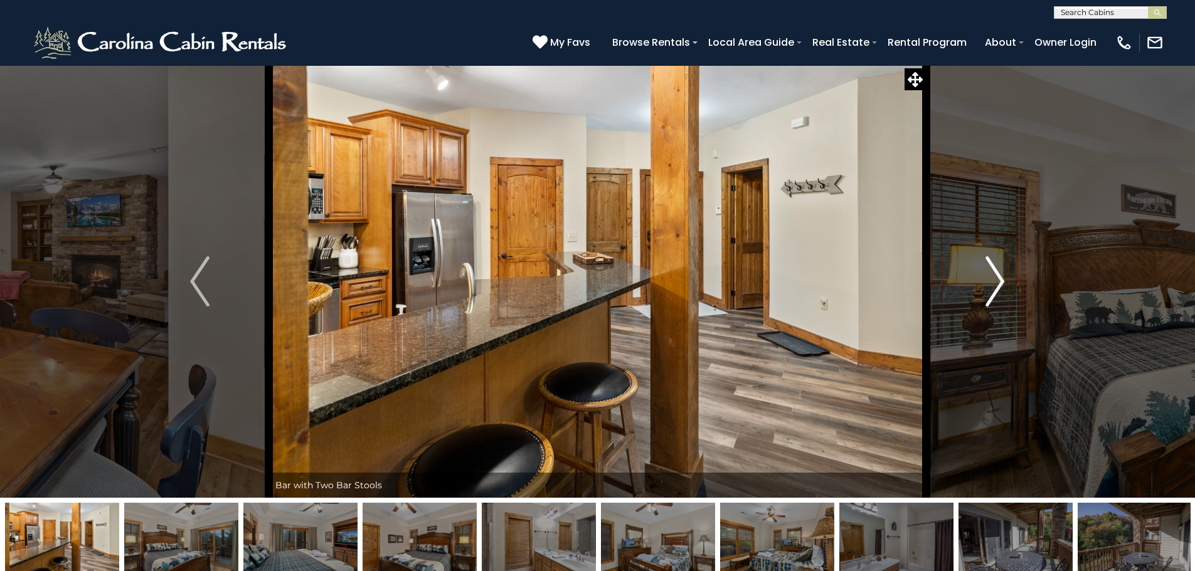
click at [999, 284] on img "Next" at bounding box center [994, 282] width 19 height 50
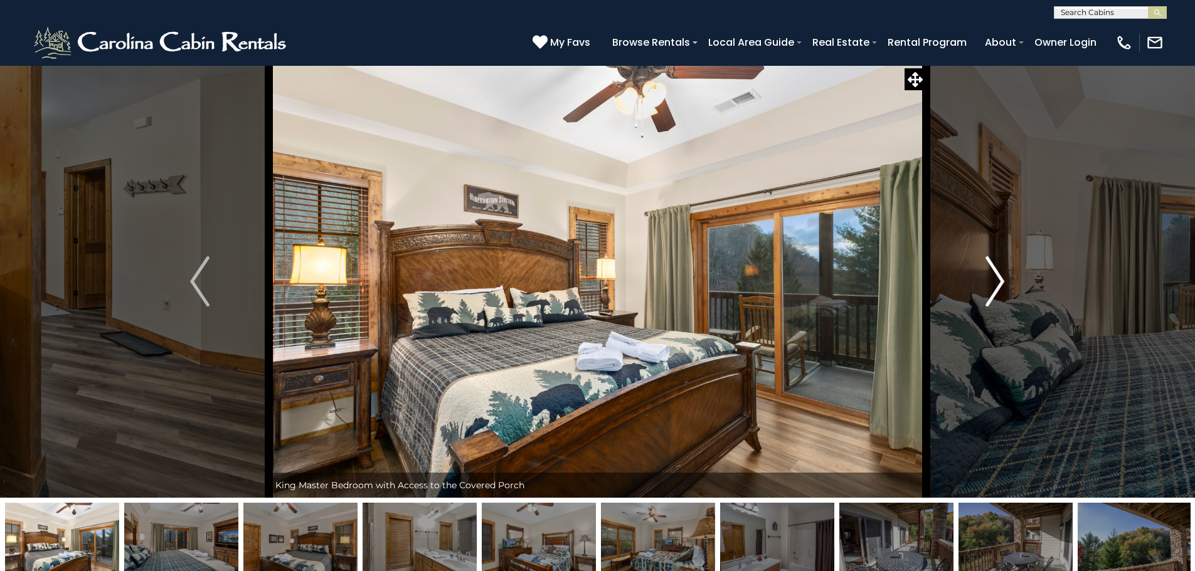
click at [999, 284] on img "Next" at bounding box center [994, 282] width 19 height 50
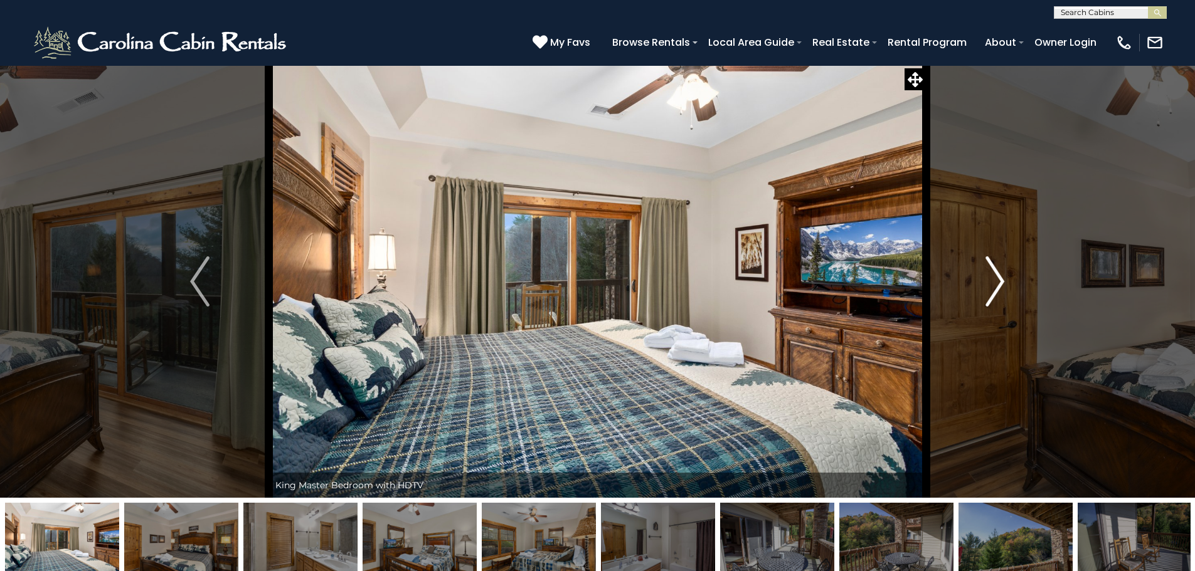
click at [999, 284] on img "Next" at bounding box center [994, 282] width 19 height 50
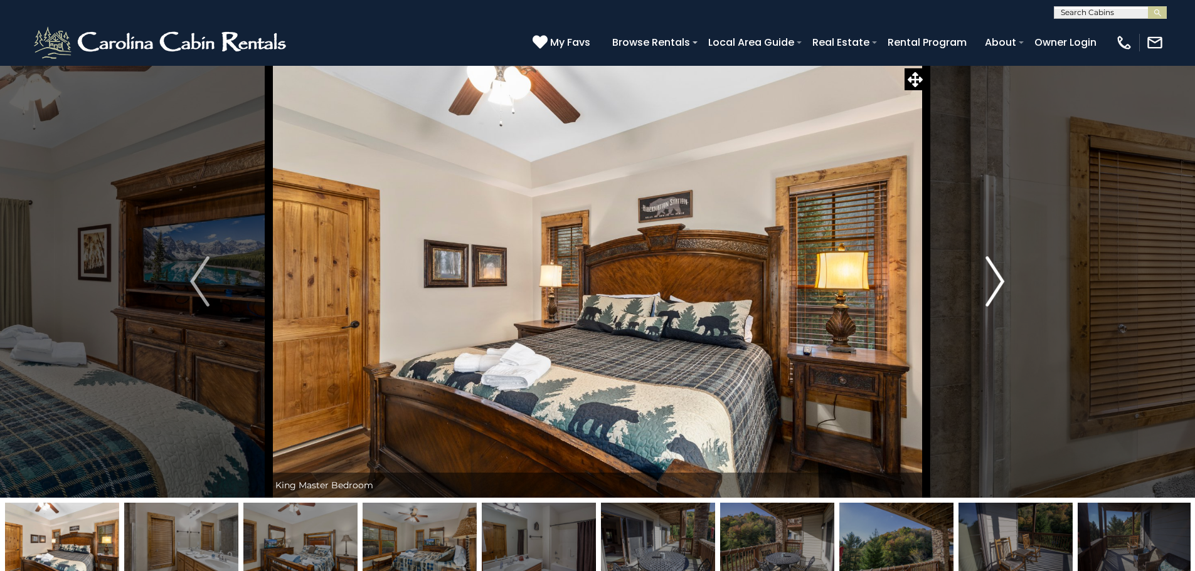
click at [999, 284] on img "Next" at bounding box center [994, 282] width 19 height 50
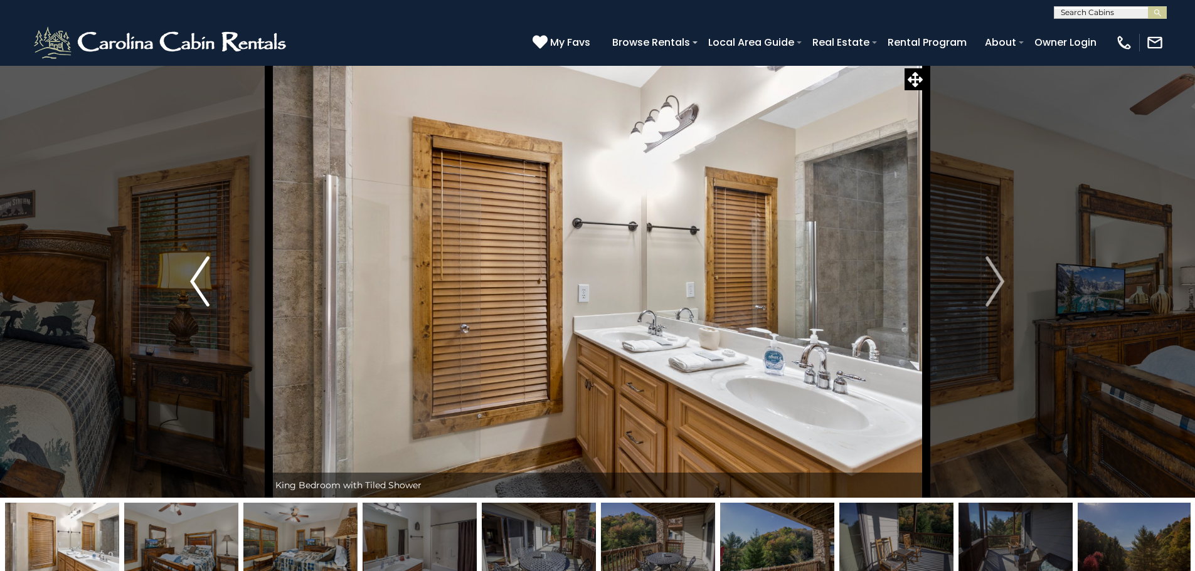
click at [193, 273] on img "Previous" at bounding box center [199, 282] width 19 height 50
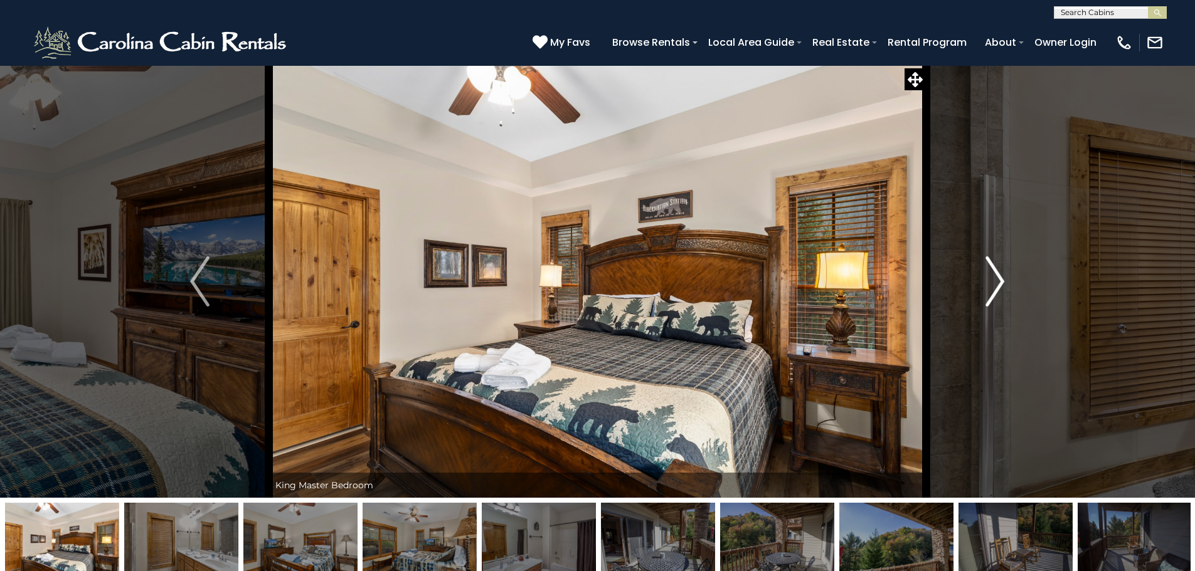
click at [994, 275] on img "Next" at bounding box center [994, 282] width 19 height 50
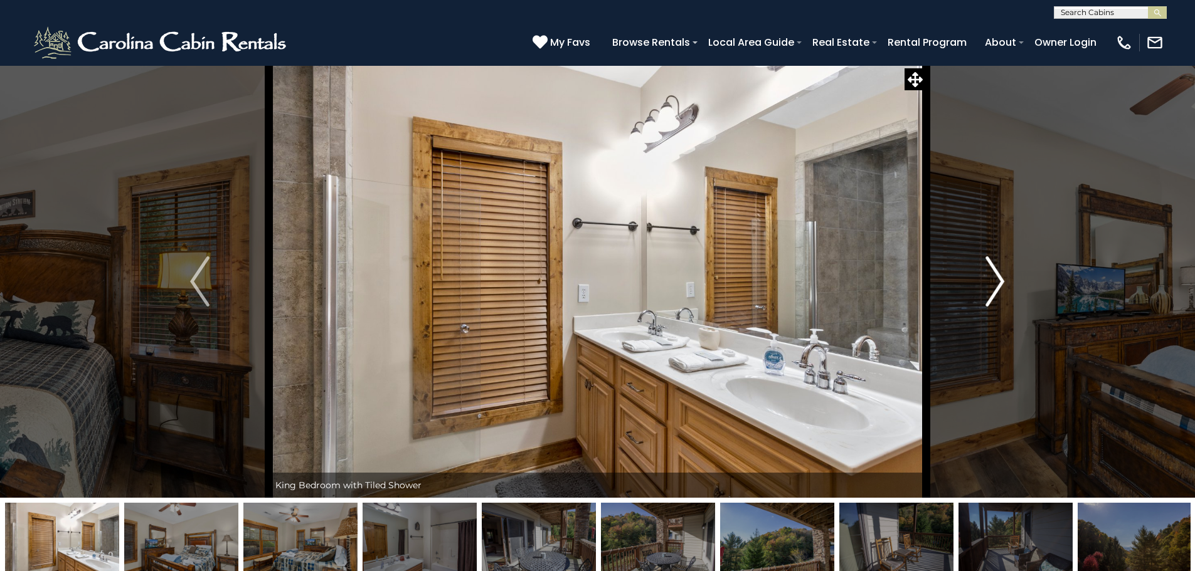
click at [994, 275] on img "Next" at bounding box center [994, 282] width 19 height 50
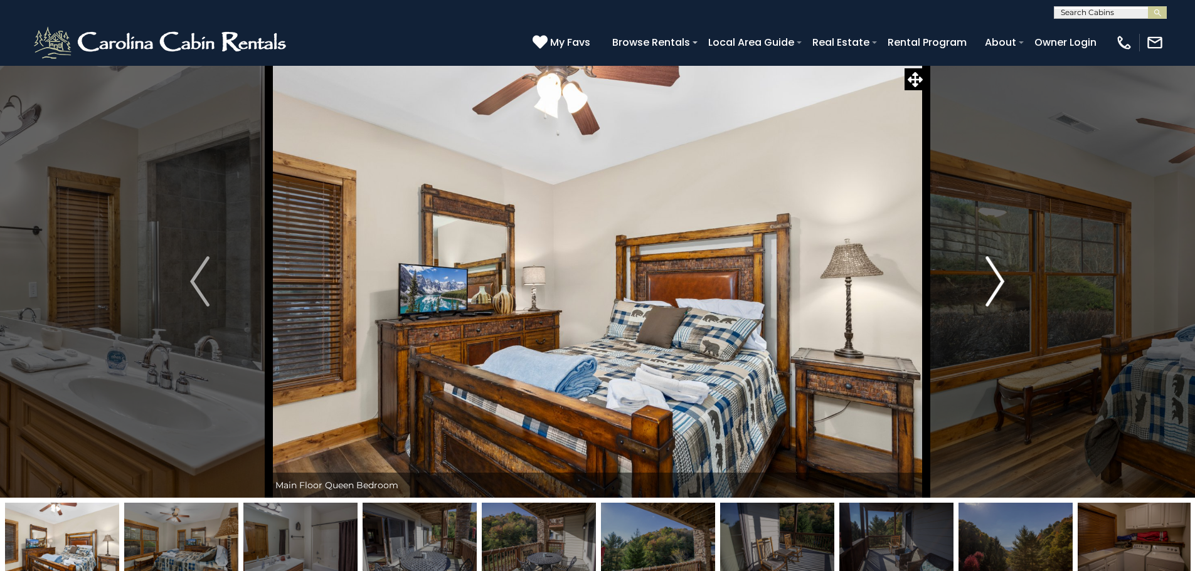
click at [994, 275] on img "Next" at bounding box center [994, 282] width 19 height 50
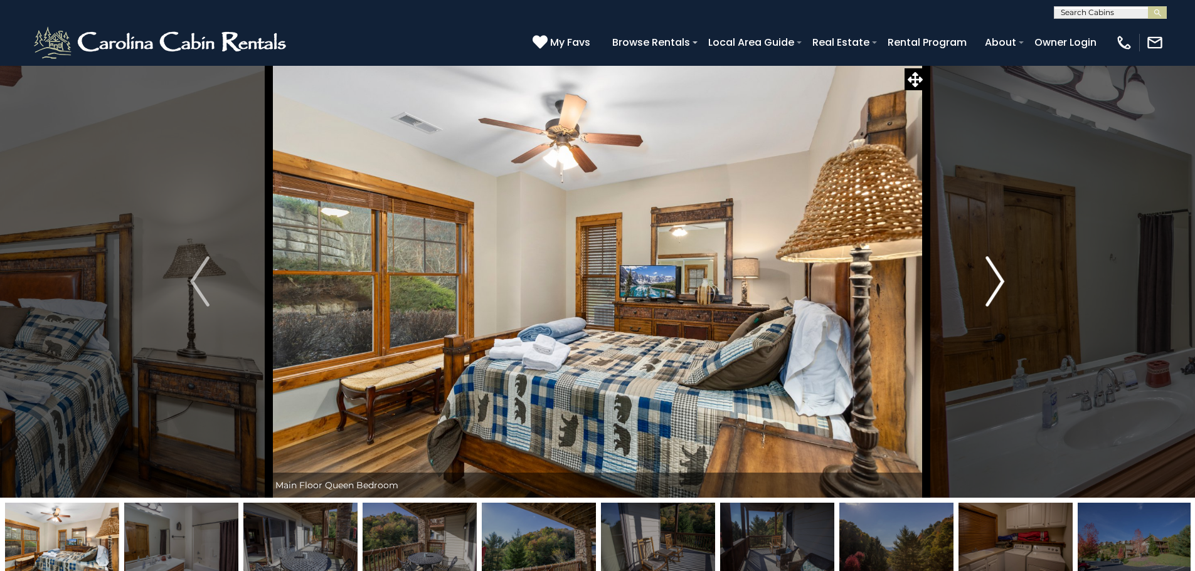
click at [994, 275] on img "Next" at bounding box center [994, 282] width 19 height 50
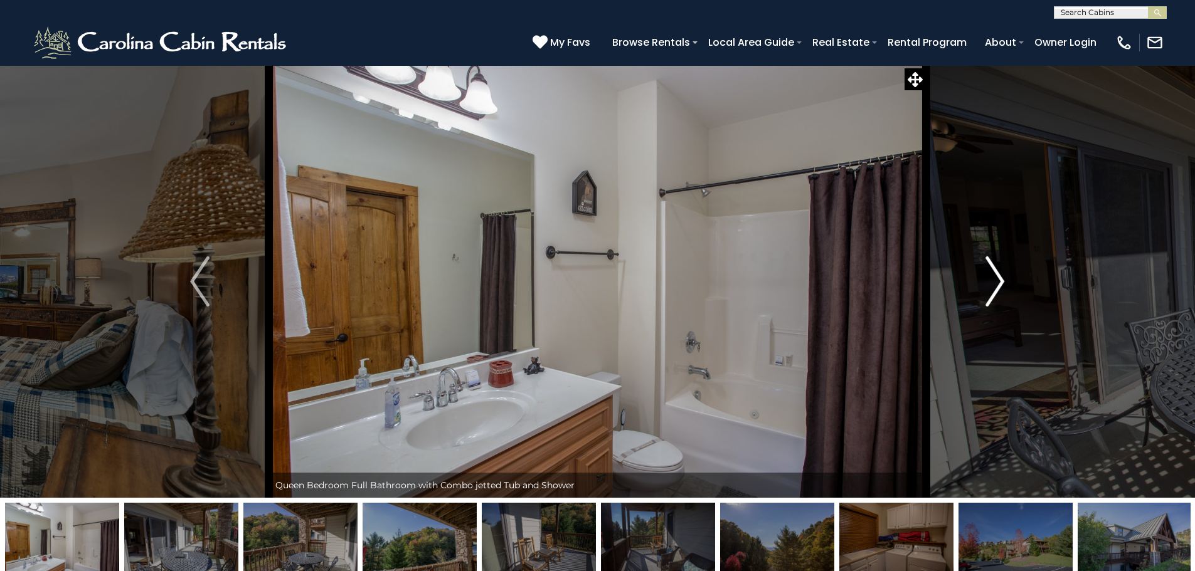
click at [994, 275] on img "Next" at bounding box center [994, 282] width 19 height 50
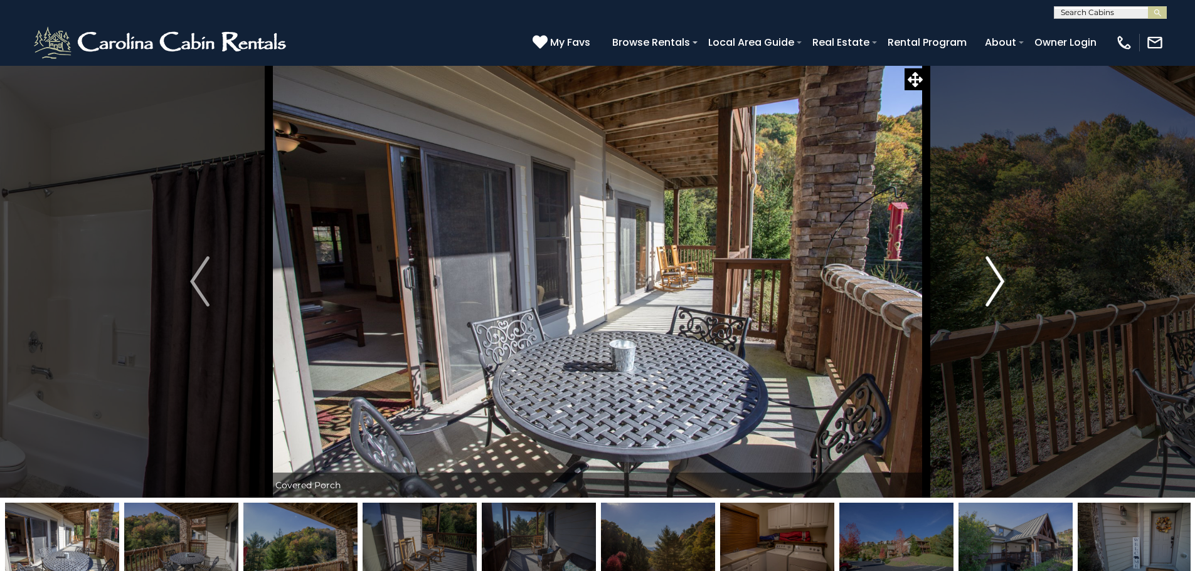
click at [995, 275] on img "Next" at bounding box center [994, 282] width 19 height 50
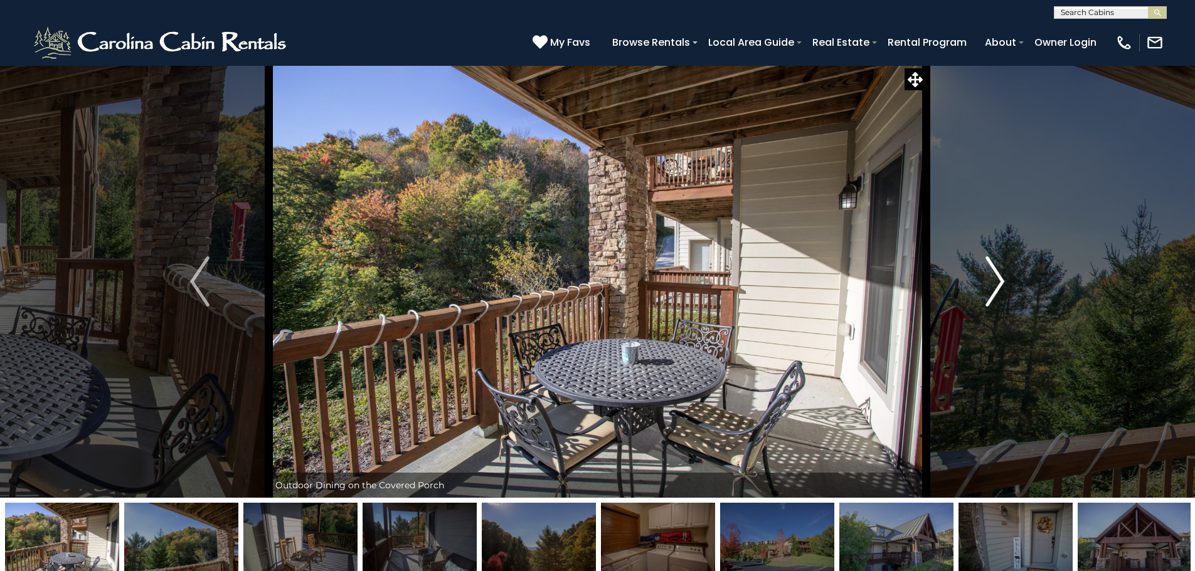
click at [995, 275] on img "Next" at bounding box center [994, 282] width 19 height 50
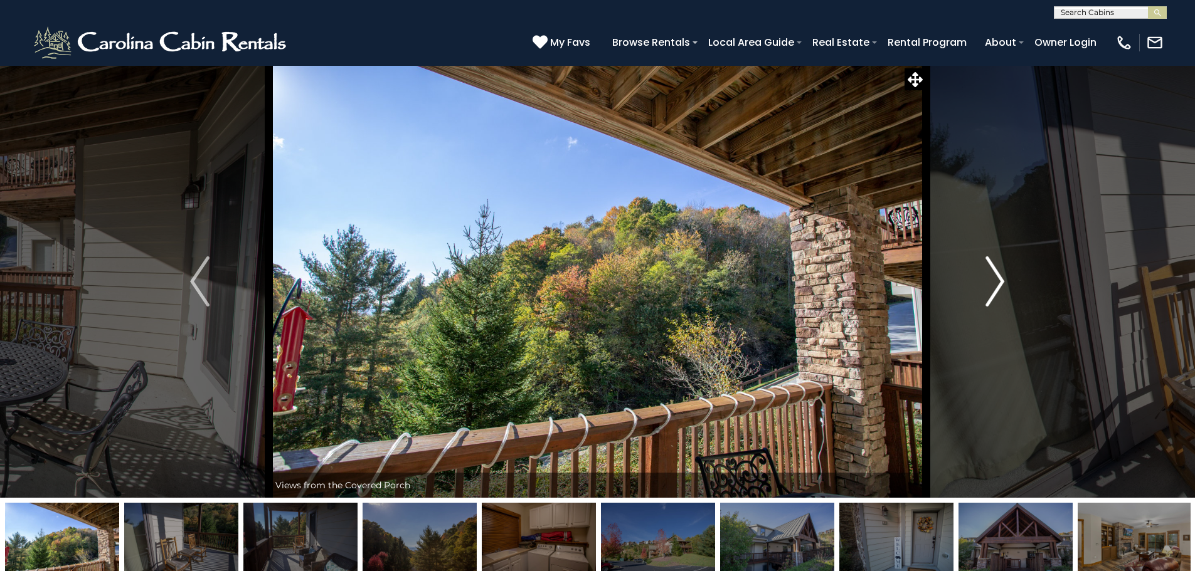
click at [995, 275] on img "Next" at bounding box center [994, 282] width 19 height 50
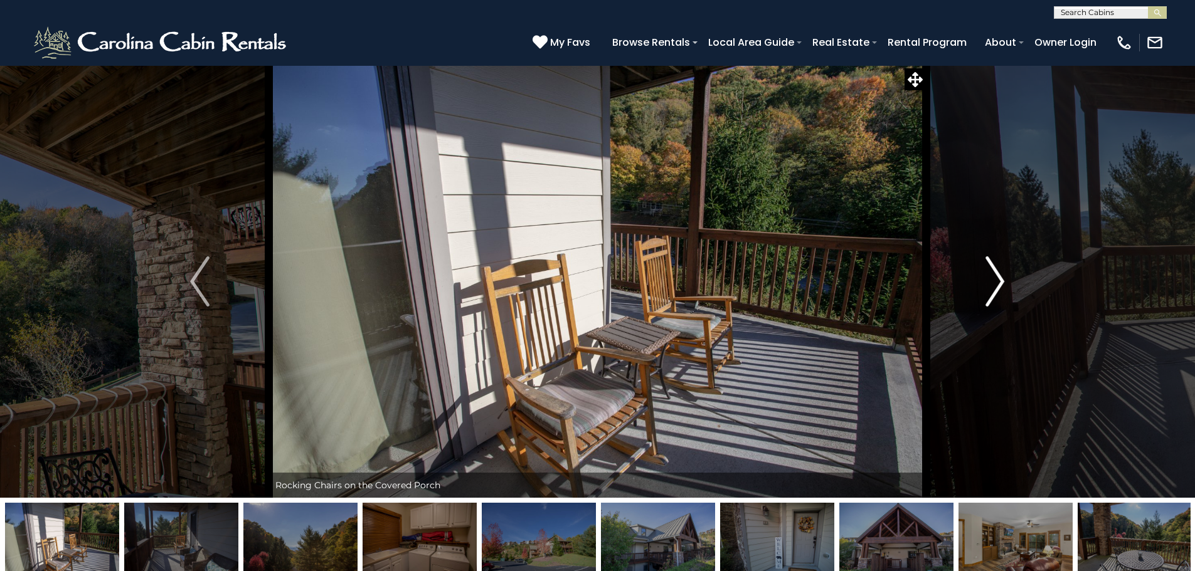
click at [995, 275] on img "Next" at bounding box center [994, 282] width 19 height 50
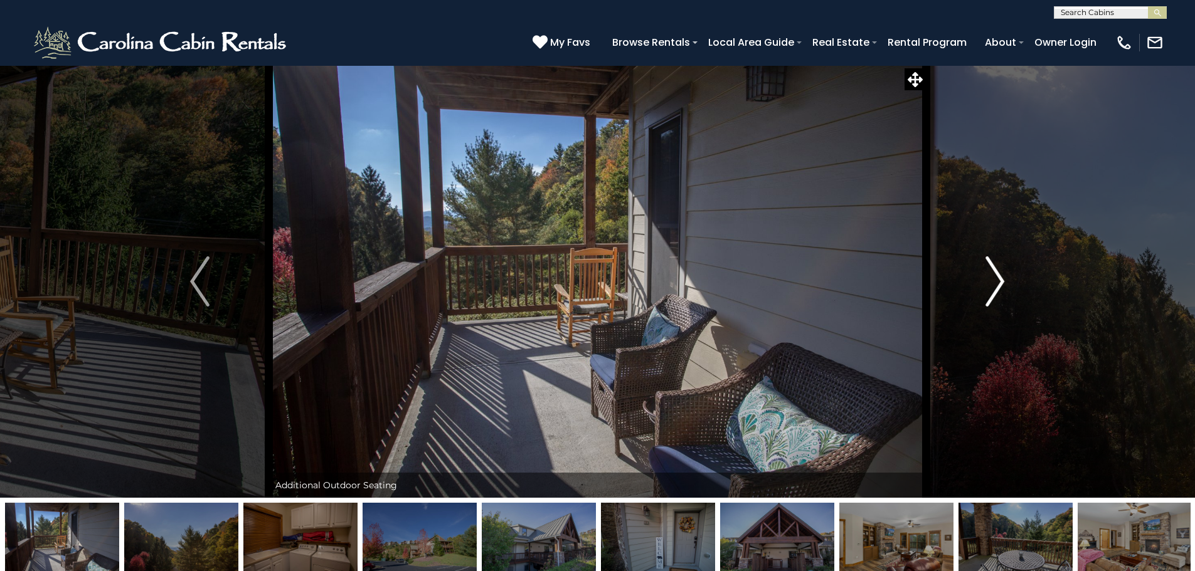
click at [995, 275] on img "Next" at bounding box center [994, 282] width 19 height 50
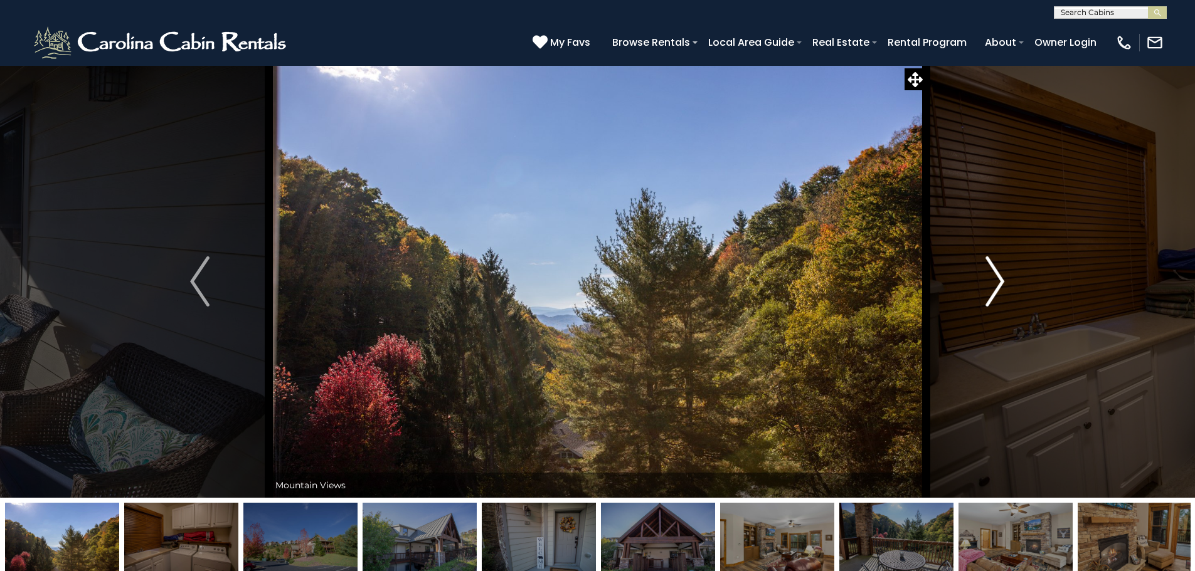
click at [995, 275] on img "Next" at bounding box center [994, 282] width 19 height 50
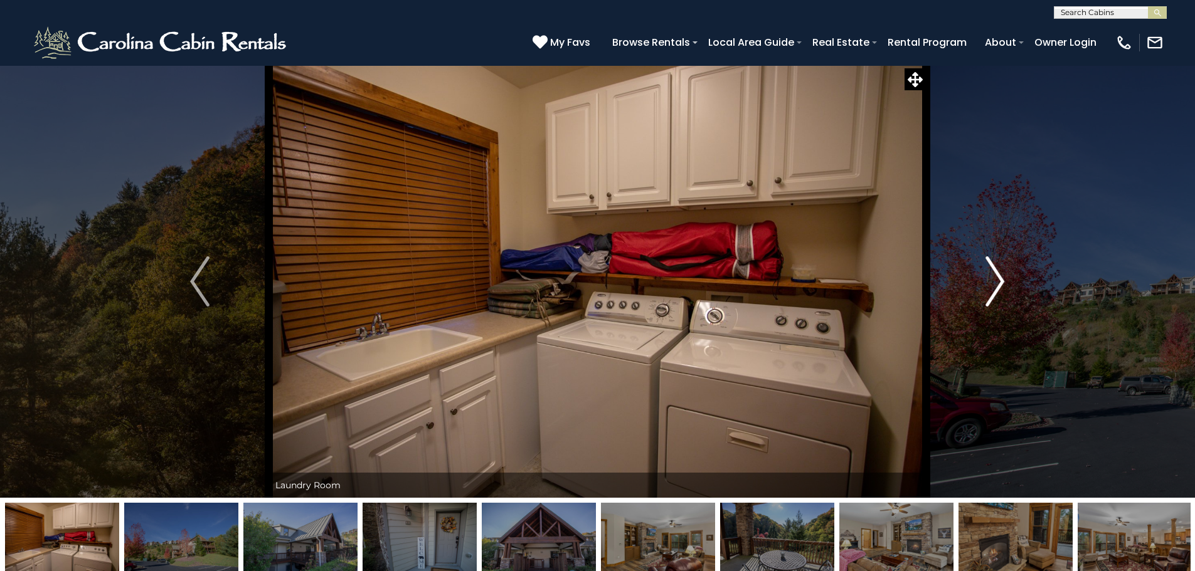
click at [995, 275] on img "Next" at bounding box center [994, 282] width 19 height 50
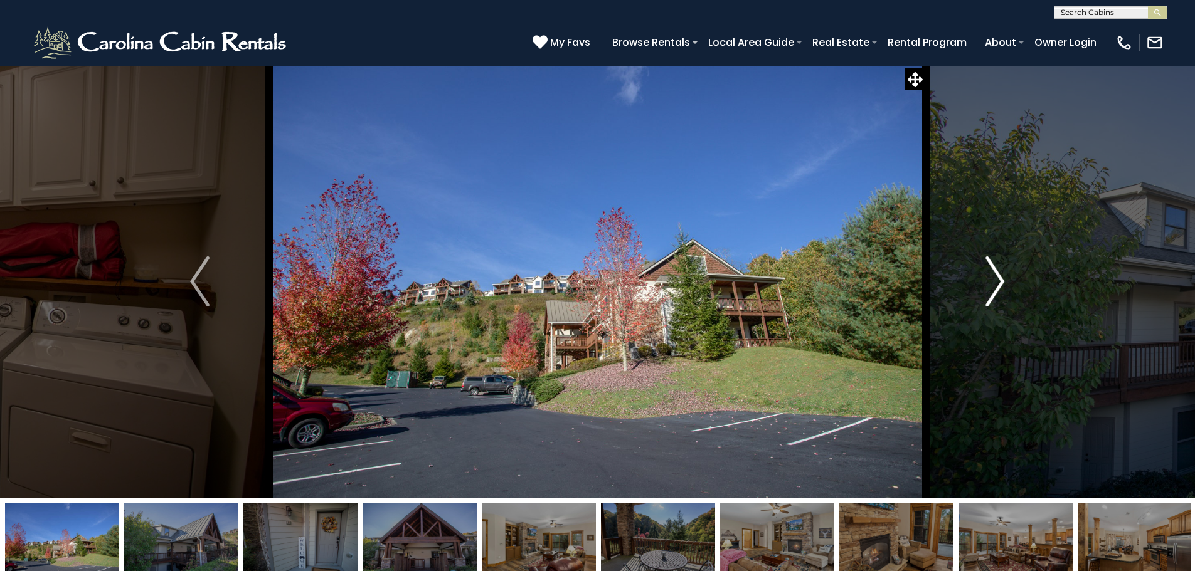
click at [995, 275] on img "Next" at bounding box center [994, 282] width 19 height 50
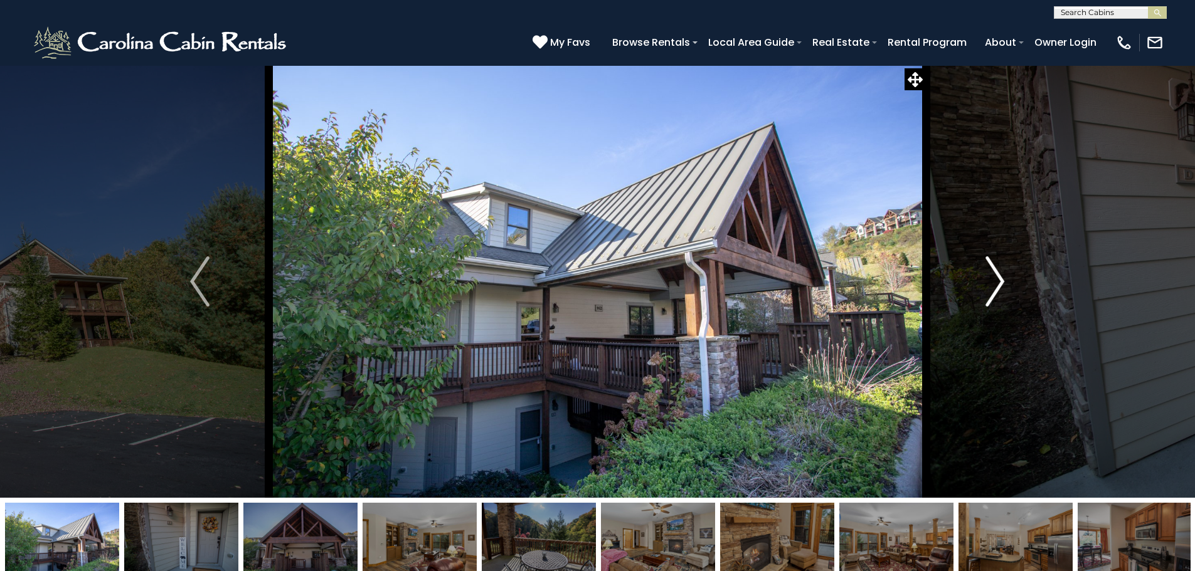
click at [995, 275] on img "Next" at bounding box center [994, 282] width 19 height 50
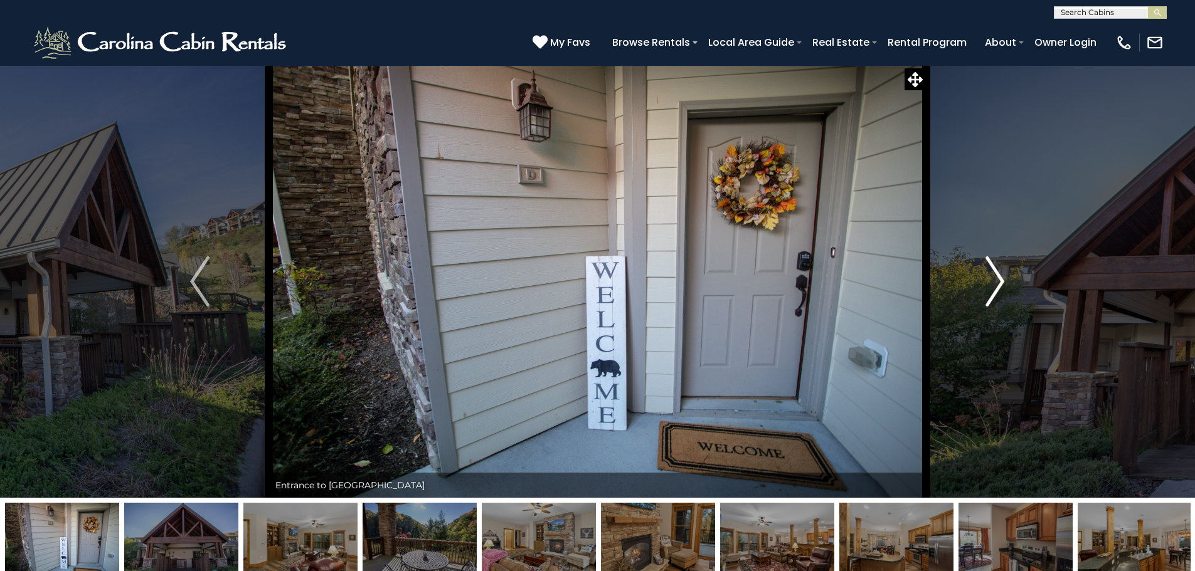
click at [995, 275] on img "Next" at bounding box center [994, 282] width 19 height 50
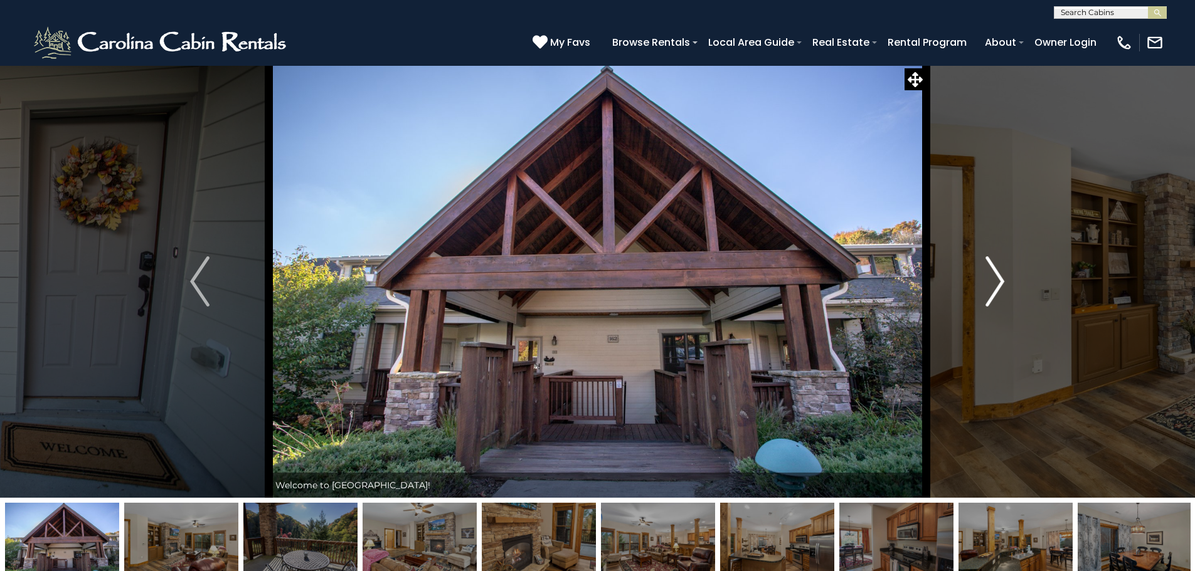
click at [995, 275] on img "Next" at bounding box center [994, 282] width 19 height 50
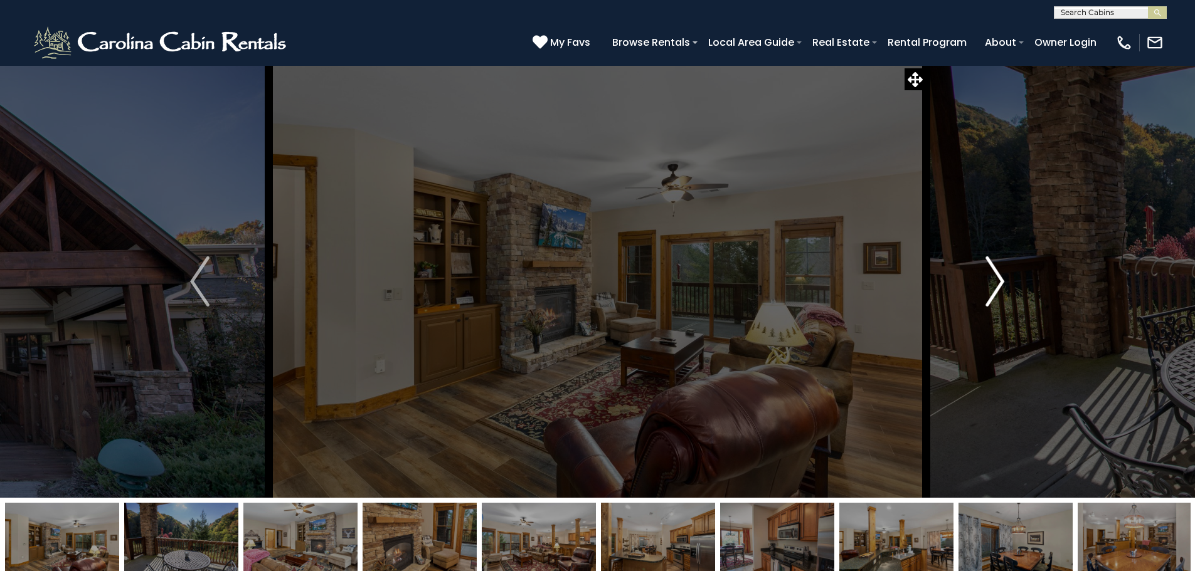
click at [995, 275] on img "Next" at bounding box center [994, 282] width 19 height 50
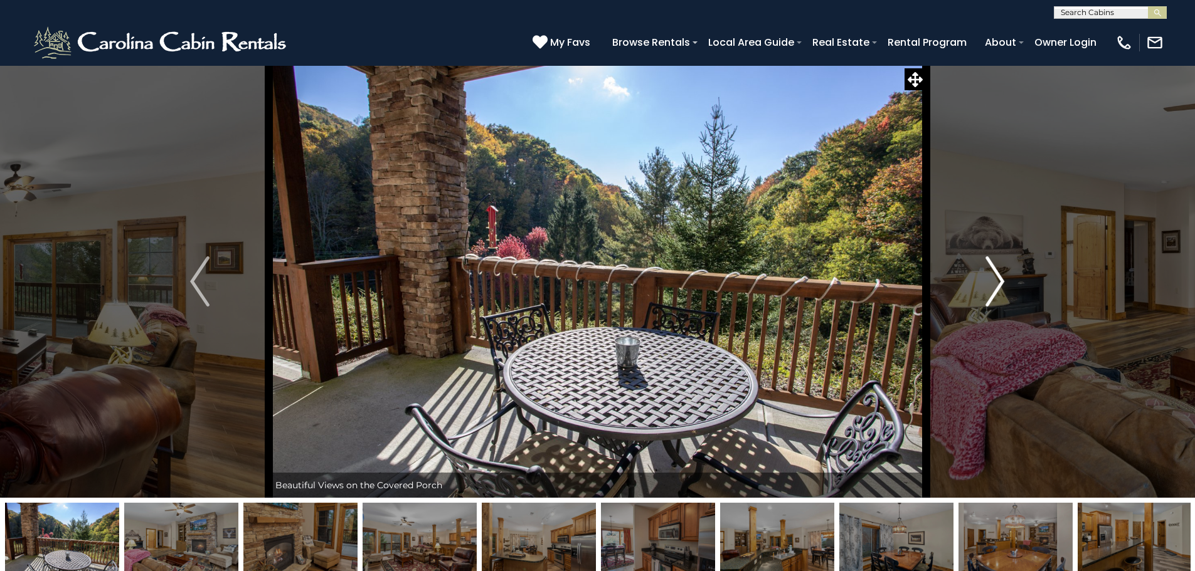
click at [995, 275] on img "Next" at bounding box center [994, 282] width 19 height 50
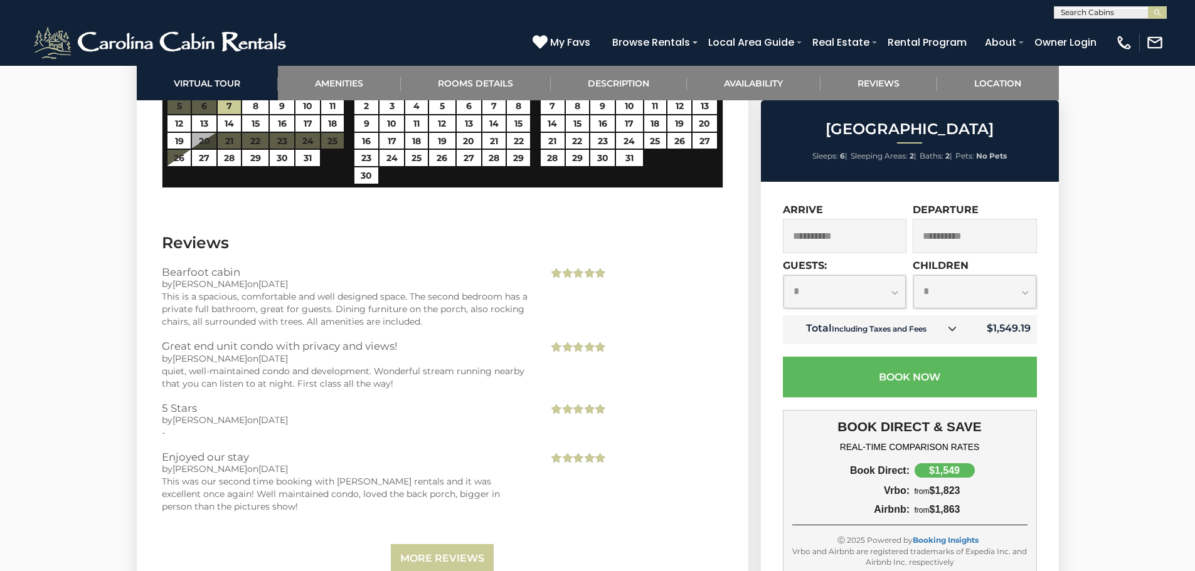
scroll to position [2572, 0]
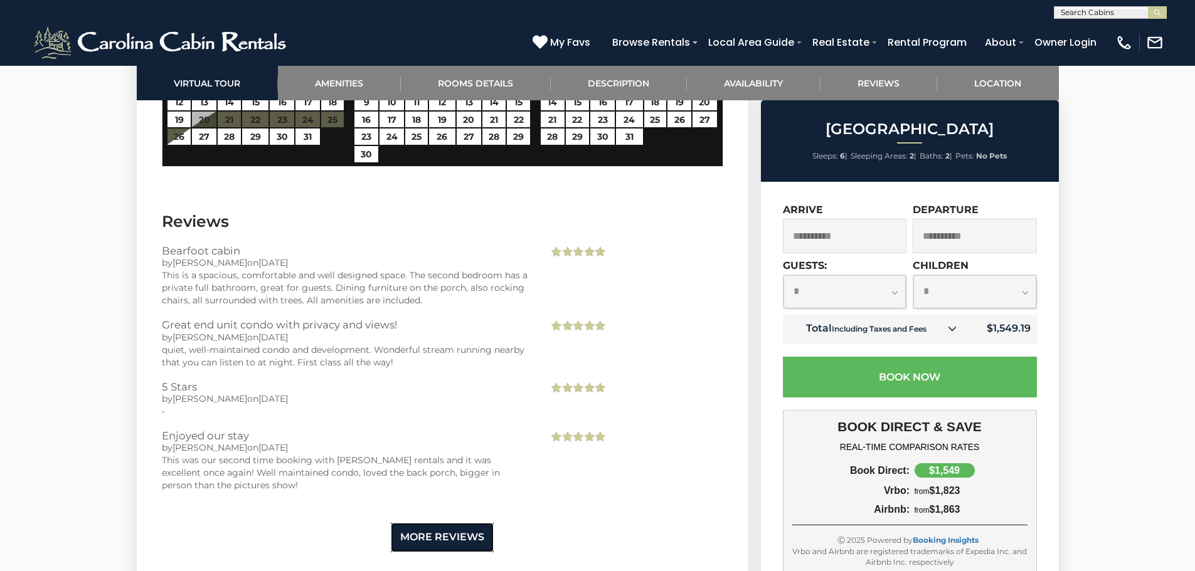
click at [444, 523] on link "More Reviews" at bounding box center [442, 537] width 103 height 29
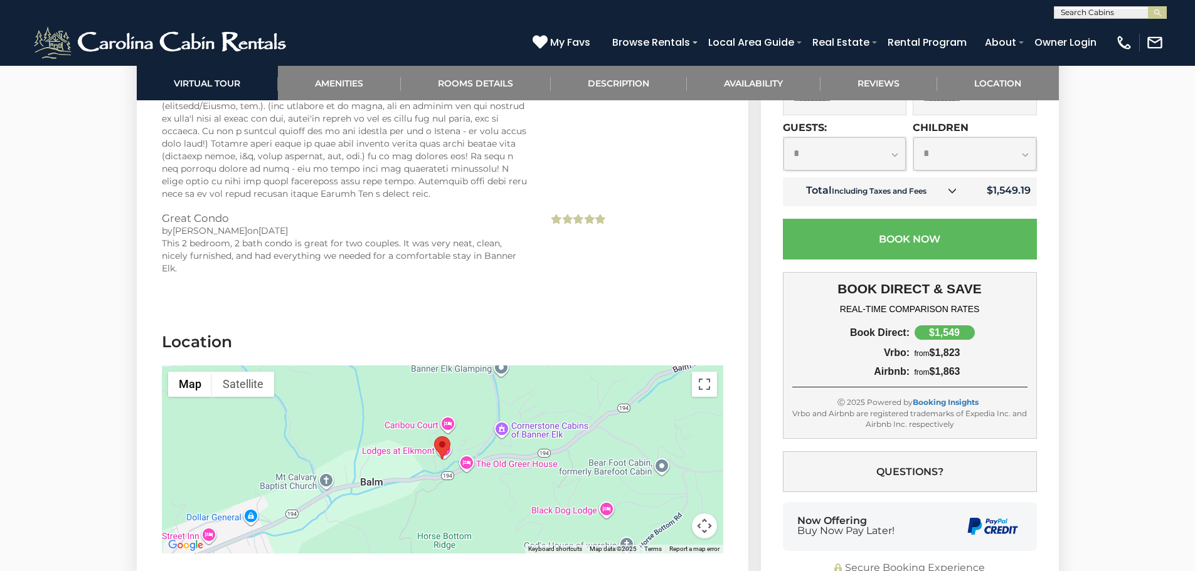
scroll to position [3324, 0]
click at [705, 371] on button "Toggle fullscreen view" at bounding box center [704, 383] width 25 height 25
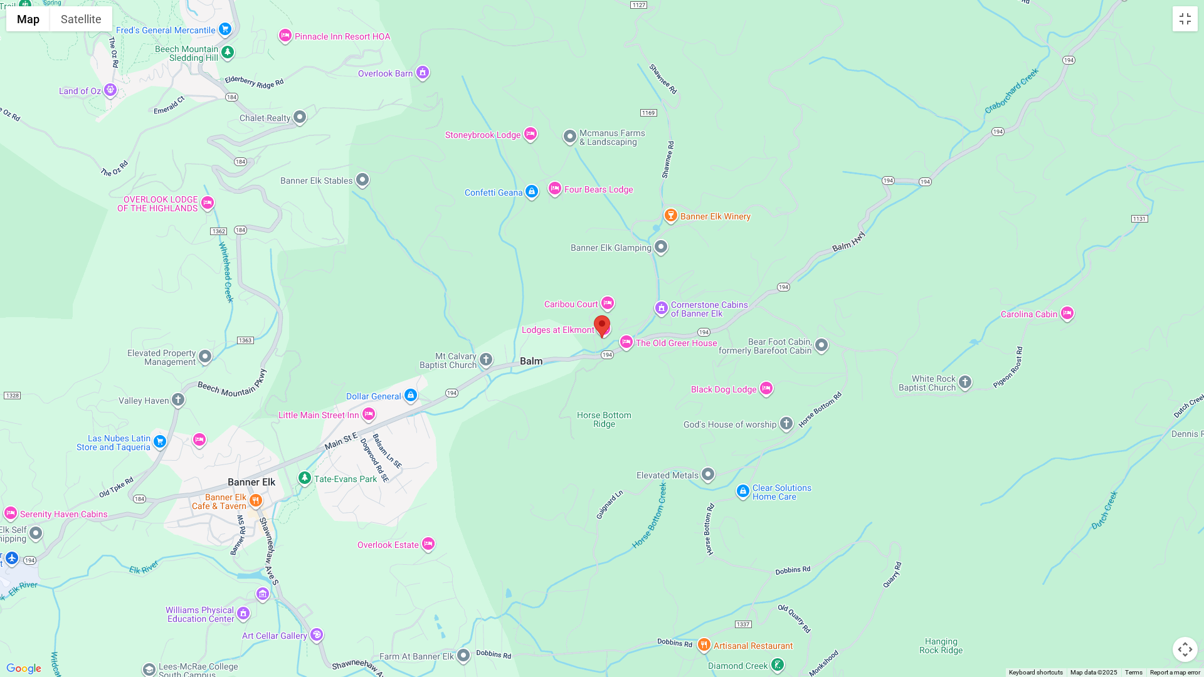
click at [1123, 571] on div at bounding box center [602, 338] width 1204 height 677
click at [610, 326] on div at bounding box center [602, 338] width 1204 height 677
click at [1184, 571] on button "Map camera controls" at bounding box center [1185, 649] width 25 height 25
click at [1150, 571] on button "Zoom out" at bounding box center [1154, 649] width 25 height 25
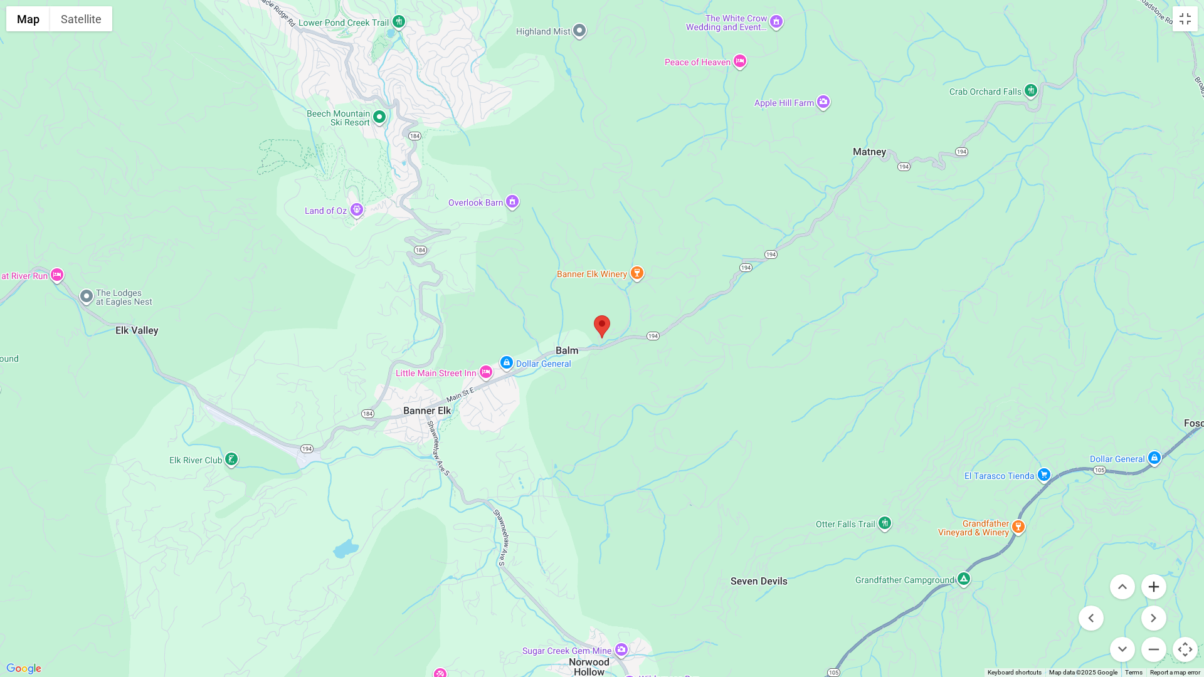
click at [1158, 571] on button "Zoom in" at bounding box center [1154, 587] width 25 height 25
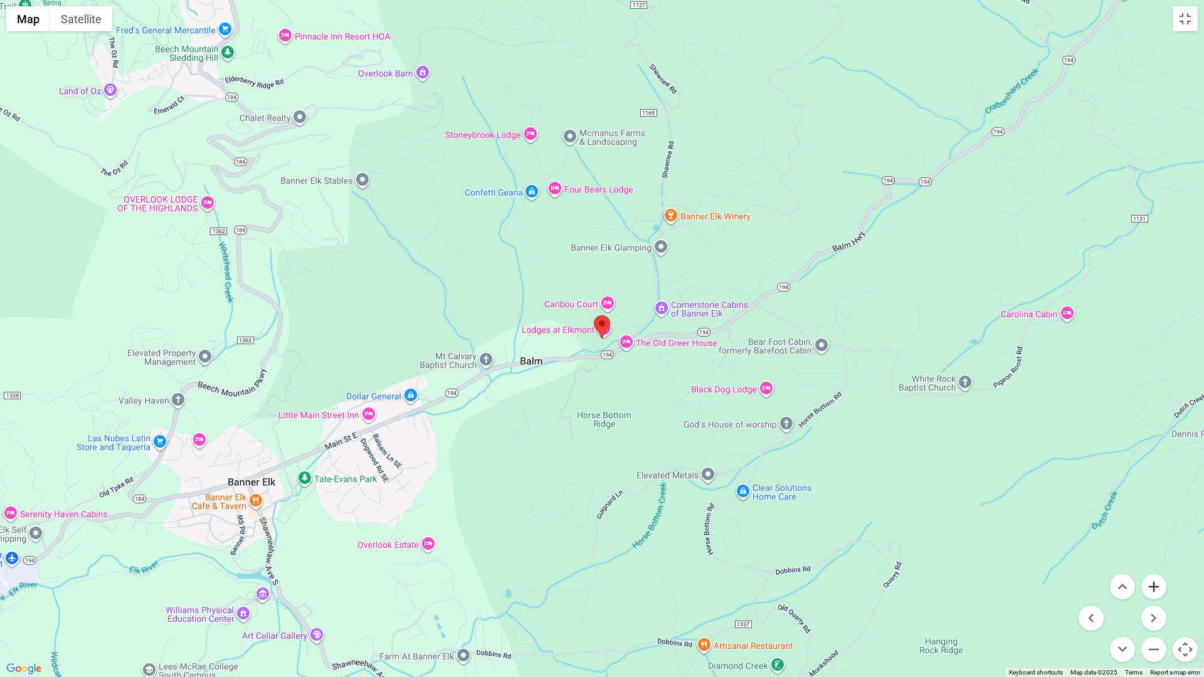
click at [1158, 571] on button "Zoom in" at bounding box center [1154, 587] width 25 height 25
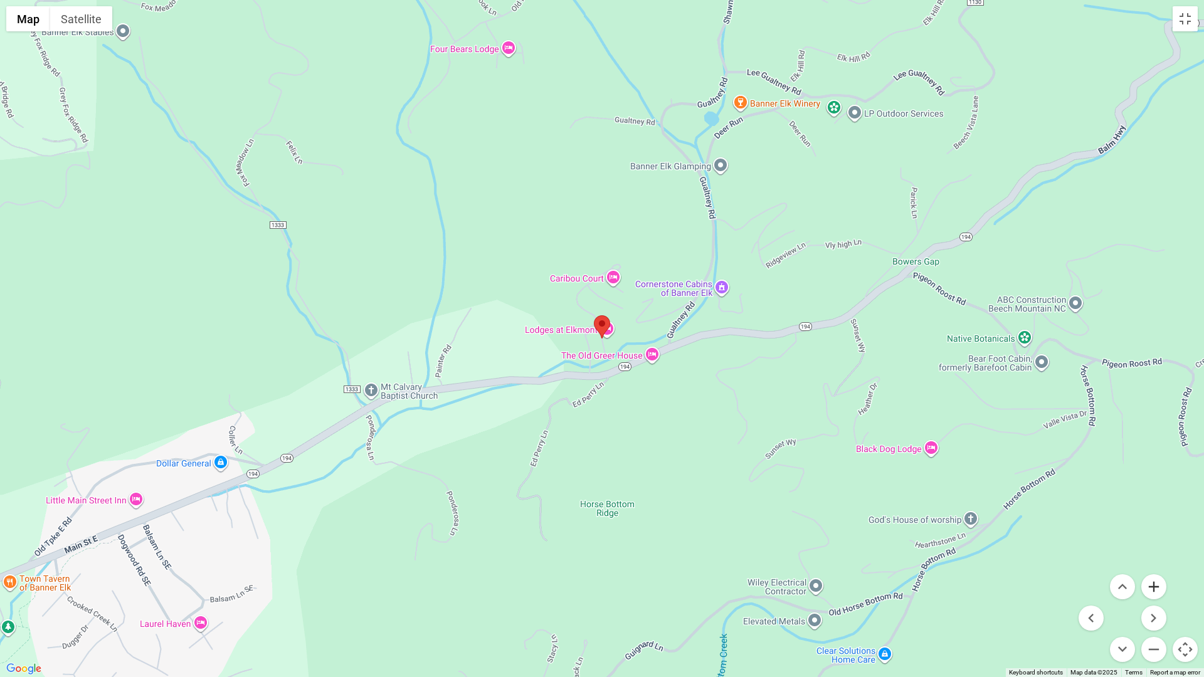
click at [1158, 571] on button "Zoom in" at bounding box center [1154, 587] width 25 height 25
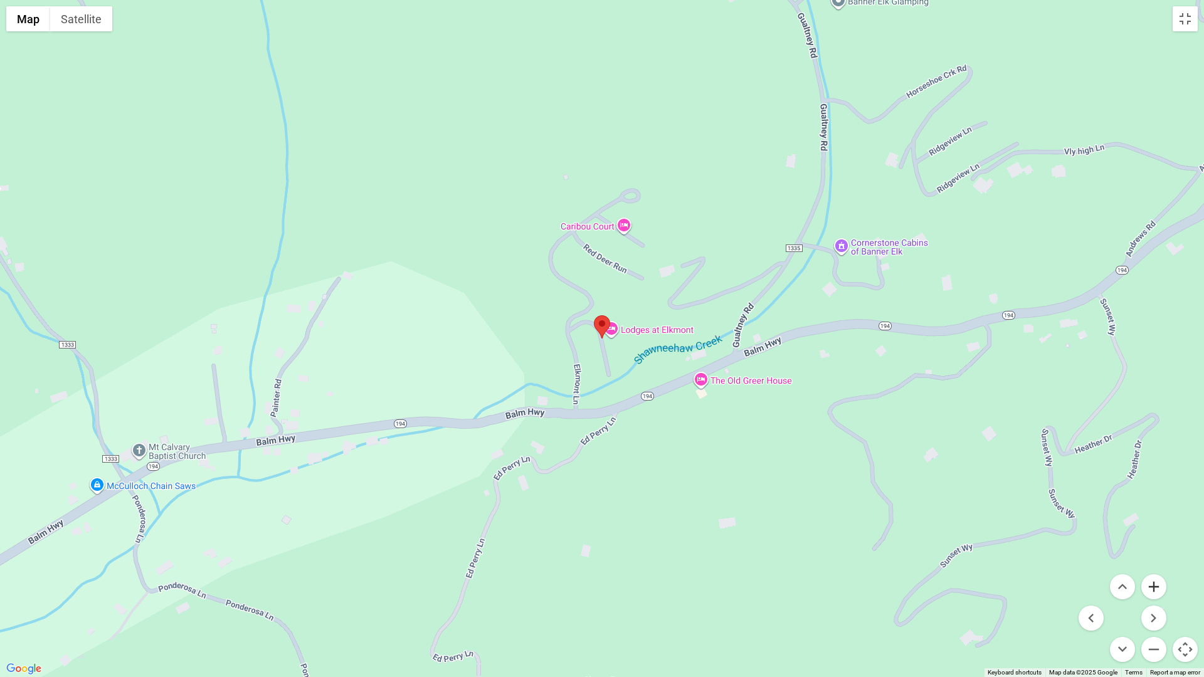
click at [1158, 571] on button "Zoom in" at bounding box center [1154, 587] width 25 height 25
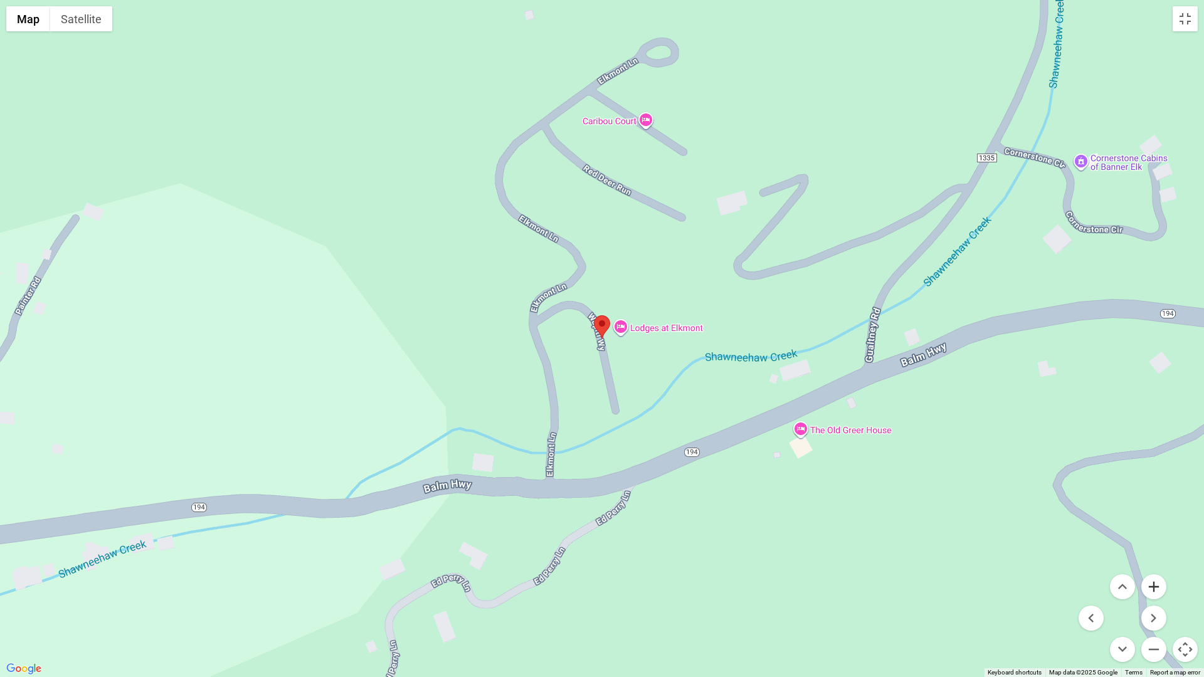
click at [1158, 571] on button "Zoom in" at bounding box center [1154, 587] width 25 height 25
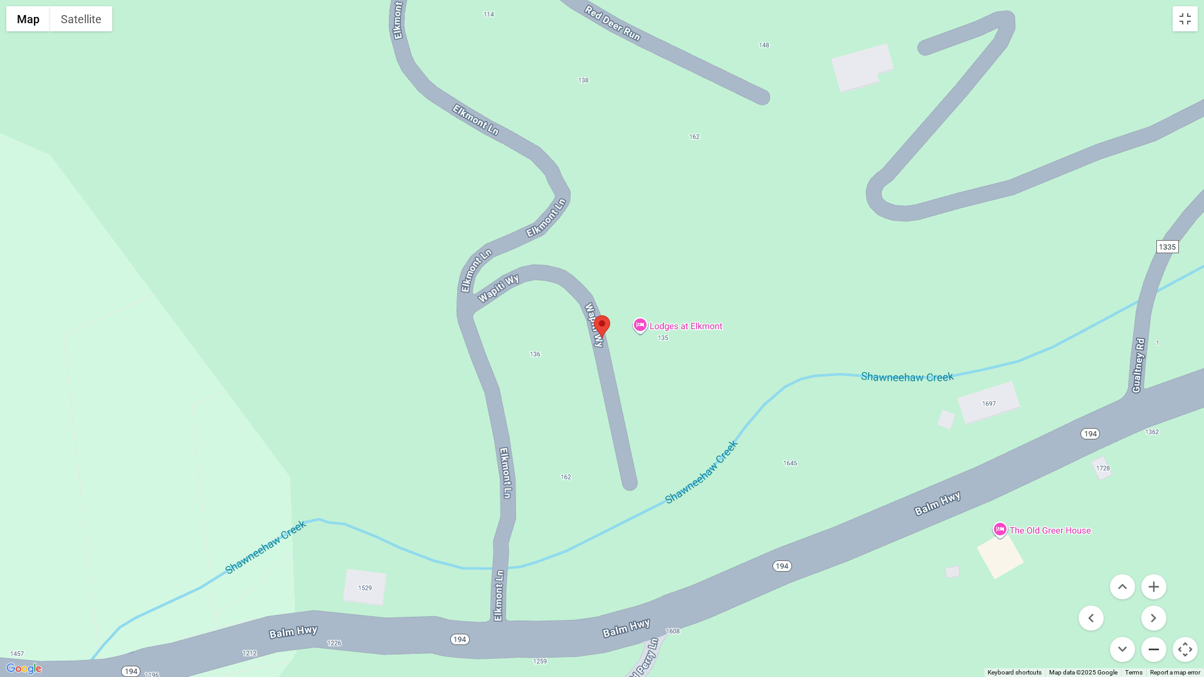
click at [1151, 571] on button "Zoom out" at bounding box center [1154, 649] width 25 height 25
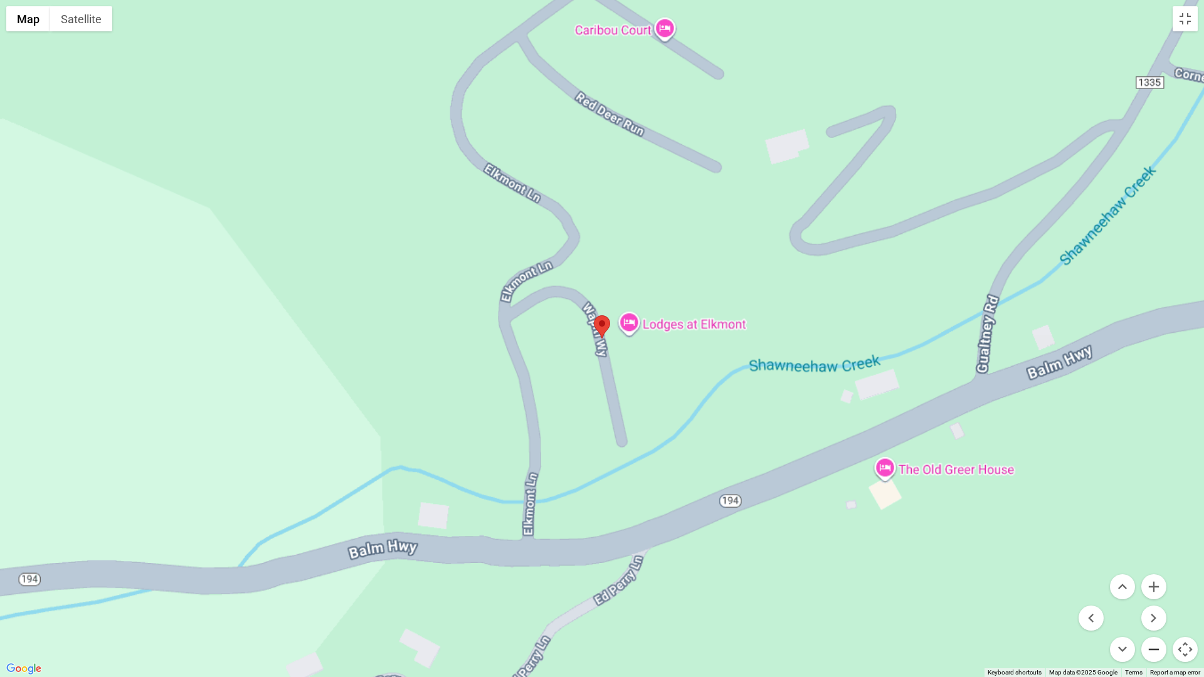
click at [1151, 571] on button "Zoom out" at bounding box center [1154, 649] width 25 height 25
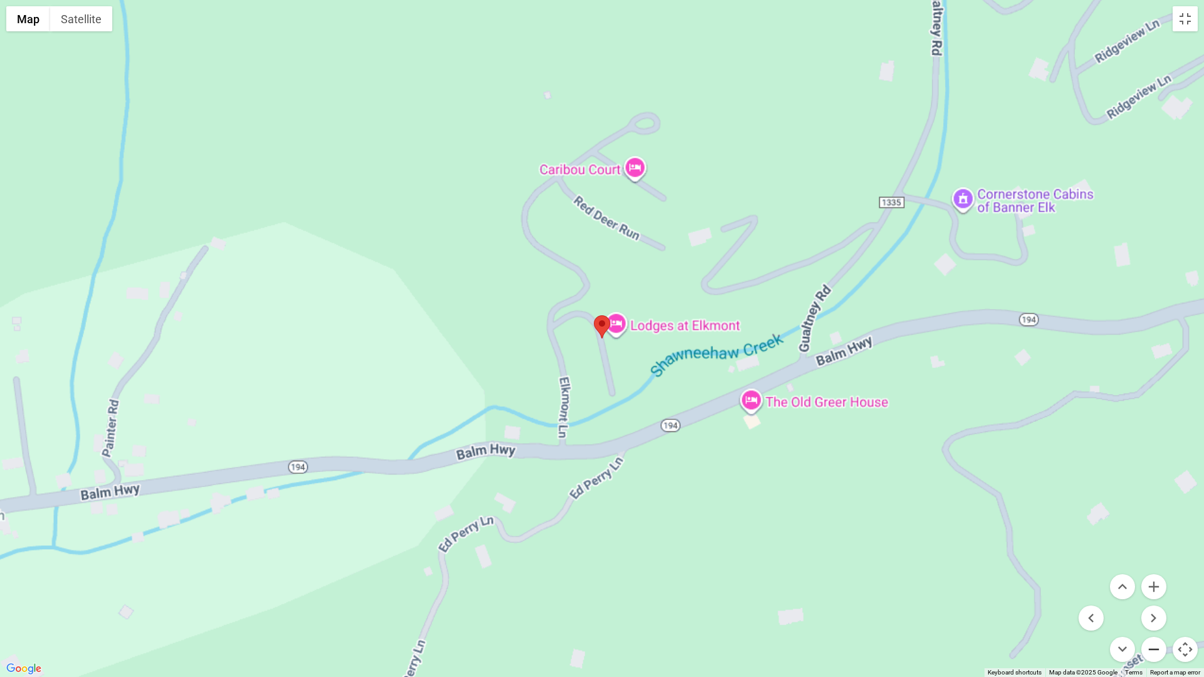
click at [1151, 571] on button "Zoom out" at bounding box center [1154, 649] width 25 height 25
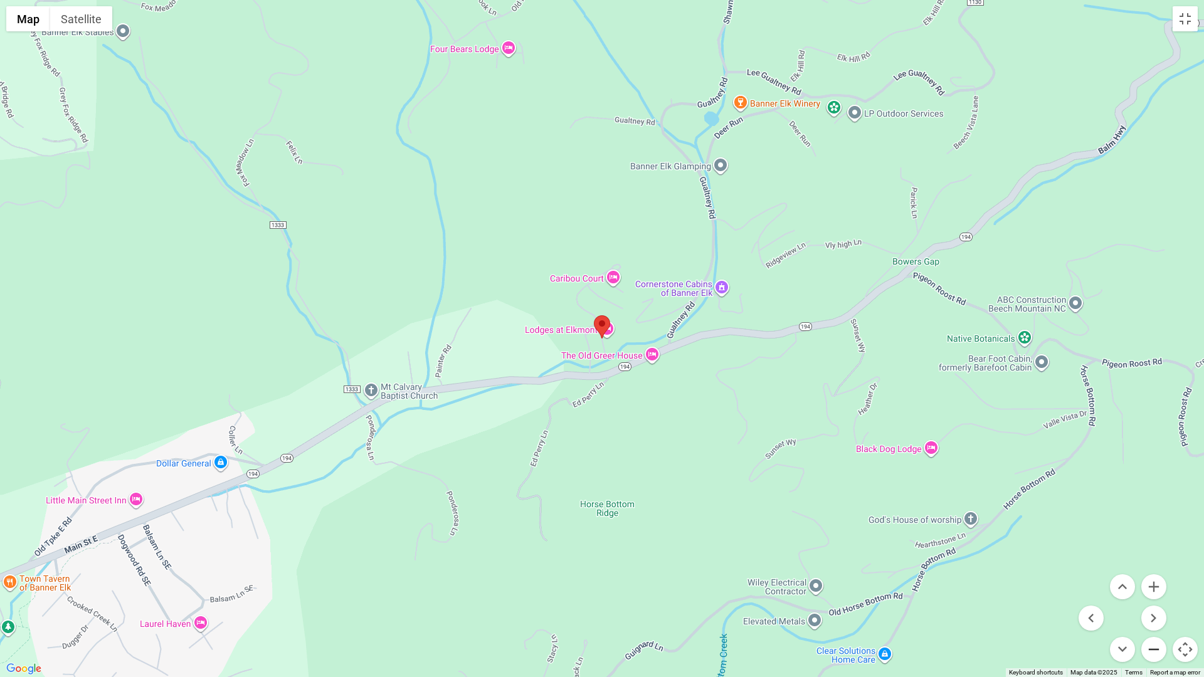
click at [1151, 571] on button "Zoom out" at bounding box center [1154, 649] width 25 height 25
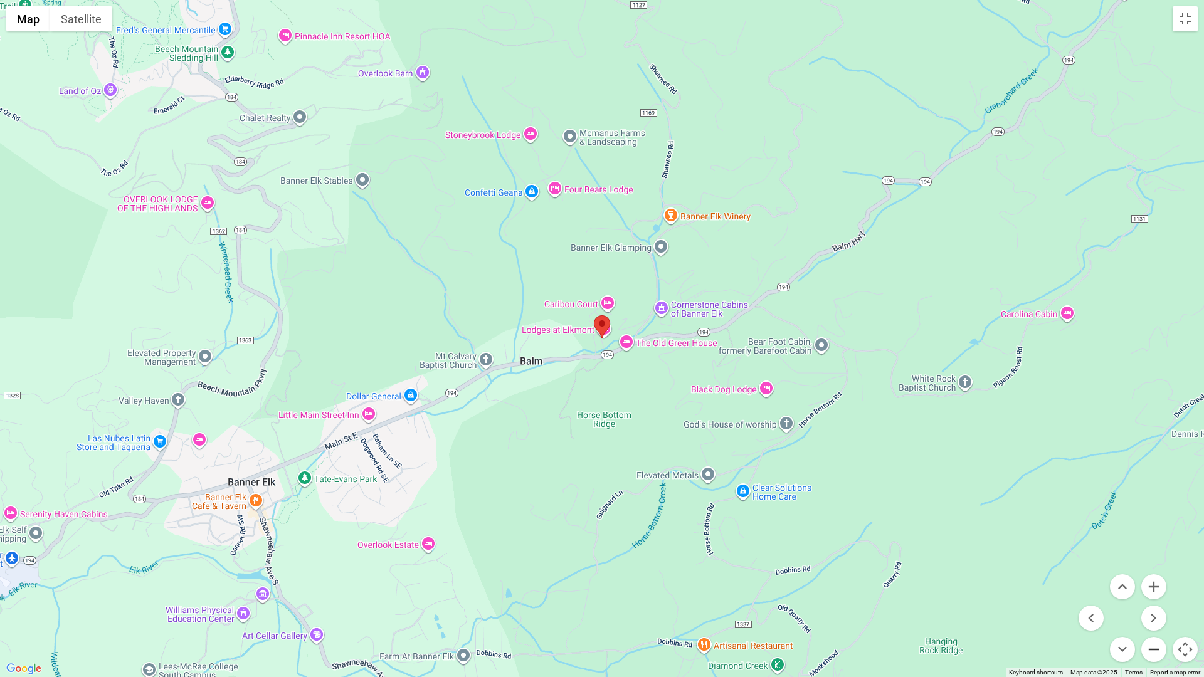
click at [1151, 571] on button "Zoom out" at bounding box center [1154, 649] width 25 height 25
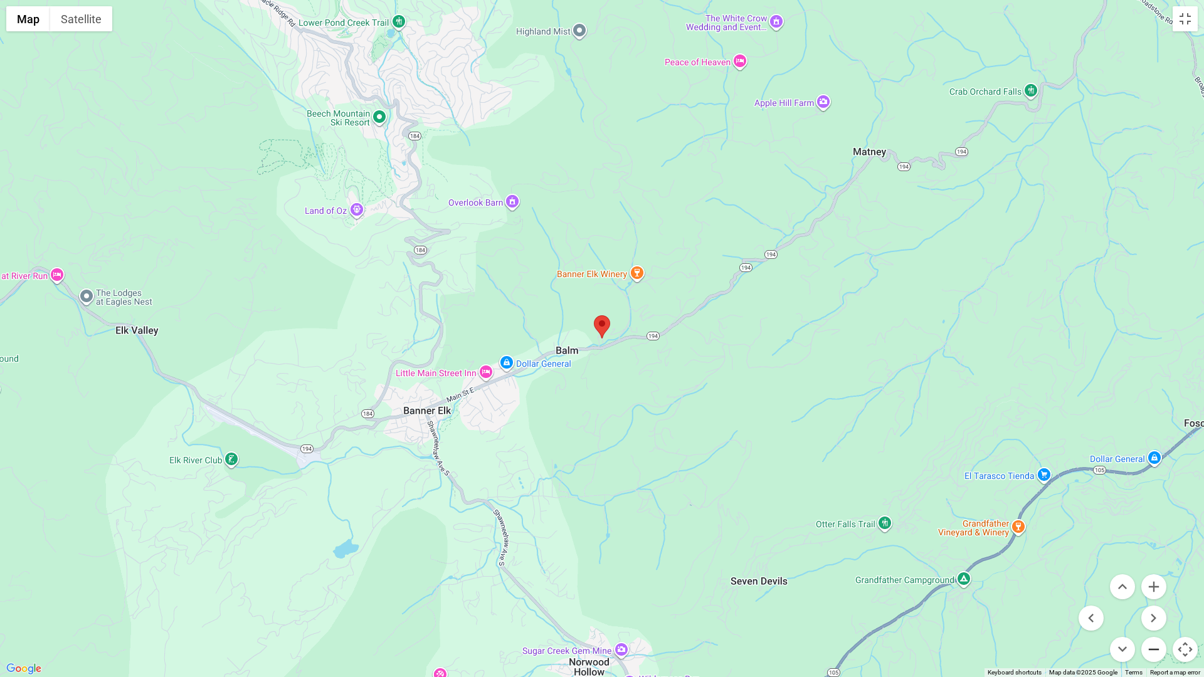
click at [1151, 571] on button "Zoom out" at bounding box center [1154, 649] width 25 height 25
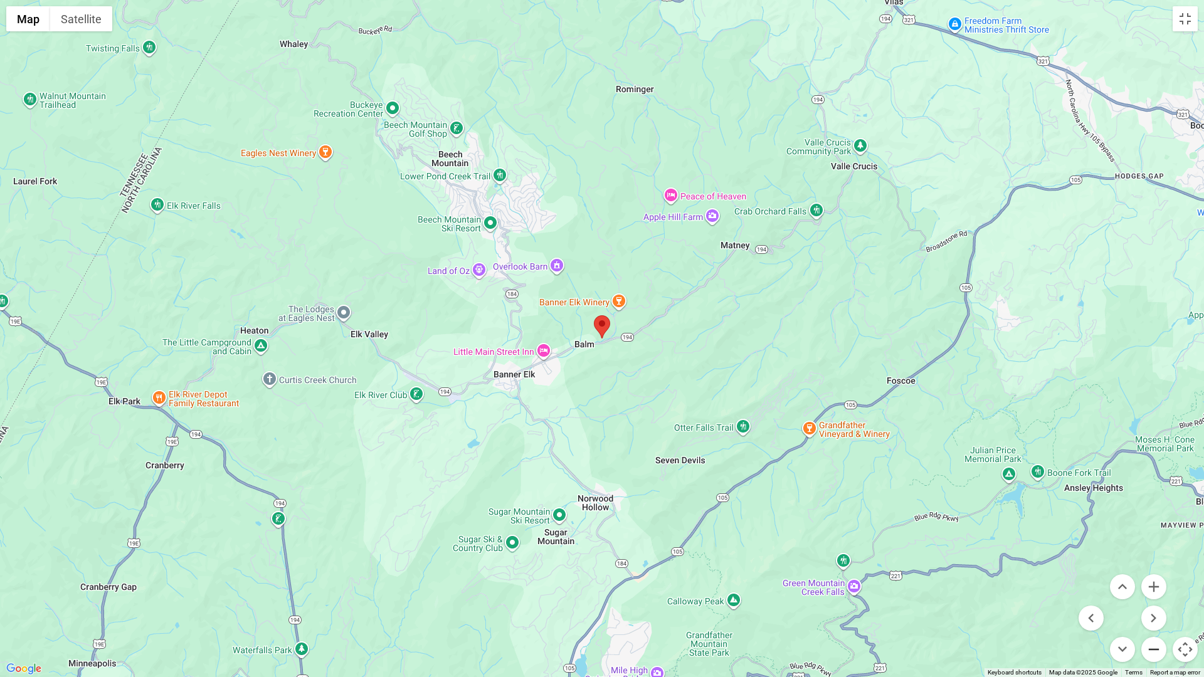
click at [1151, 571] on button "Zoom out" at bounding box center [1154, 649] width 25 height 25
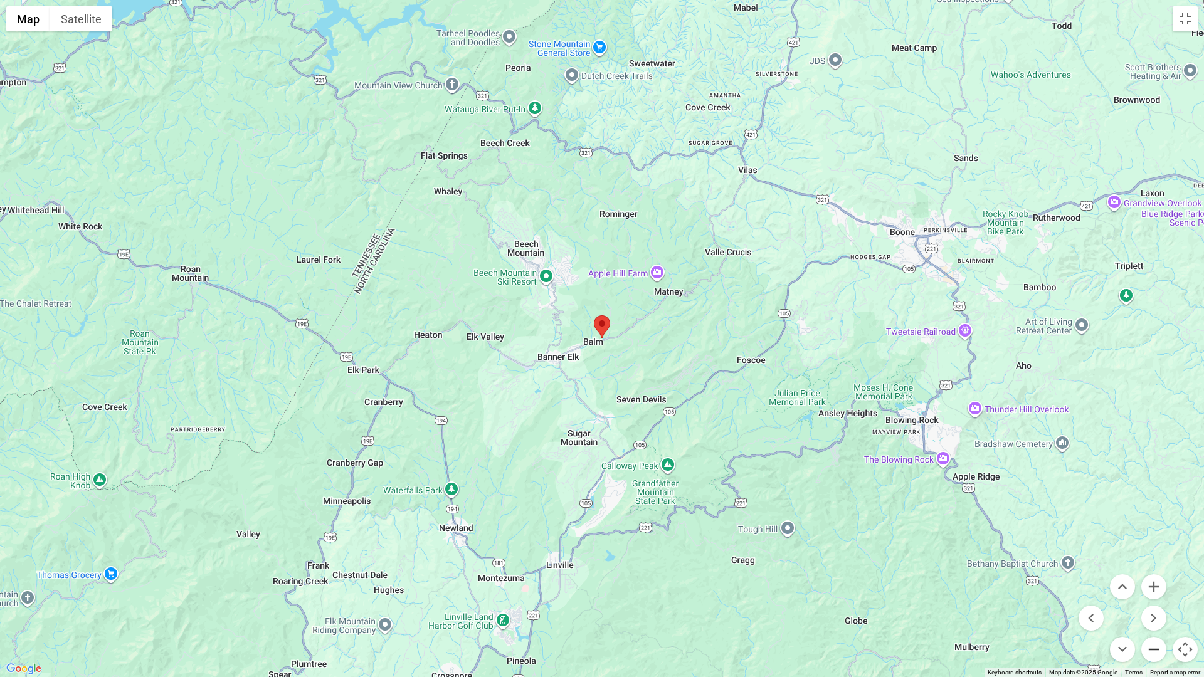
click at [1151, 571] on button "Zoom out" at bounding box center [1154, 649] width 25 height 25
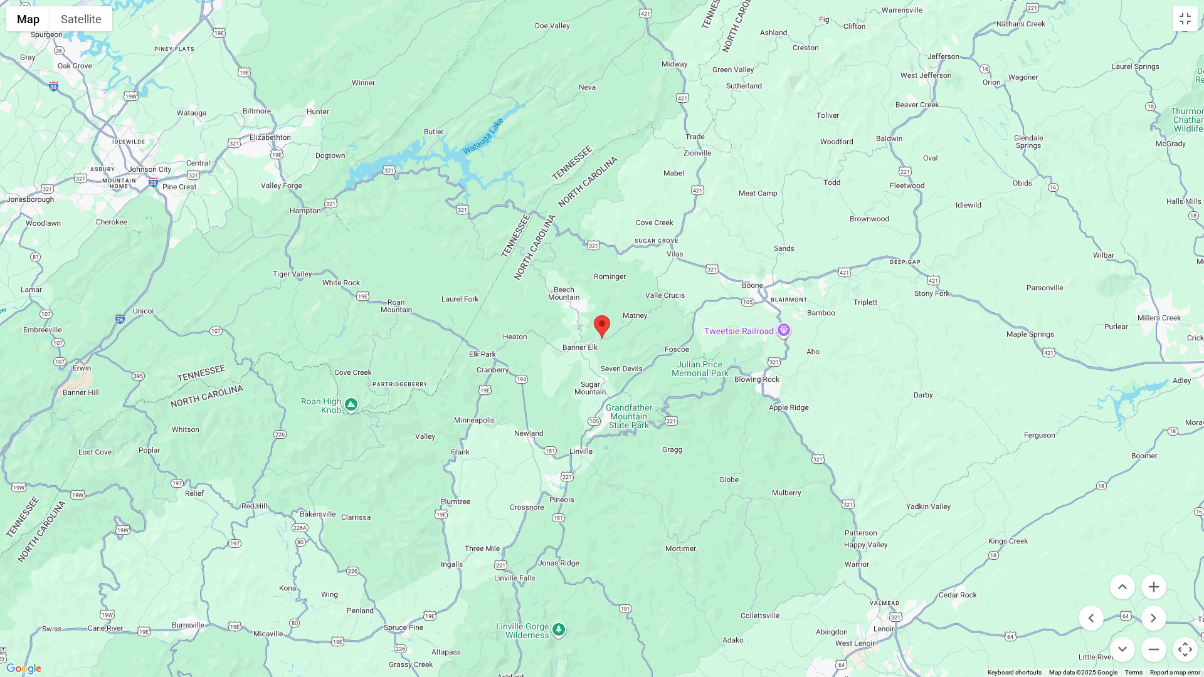
click at [941, 285] on div at bounding box center [602, 338] width 1204 height 677
click at [299, 85] on div at bounding box center [602, 338] width 1204 height 677
click at [445, 61] on div at bounding box center [602, 338] width 1204 height 677
click at [447, 66] on div at bounding box center [602, 338] width 1204 height 677
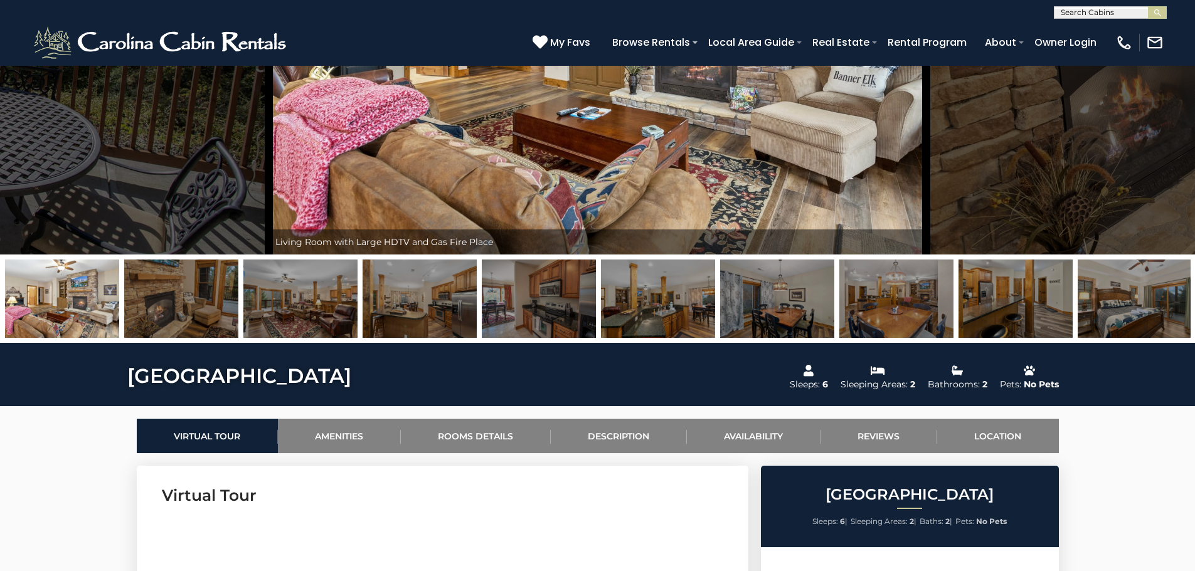
scroll to position [0, 0]
